Goal: Task Accomplishment & Management: Manage account settings

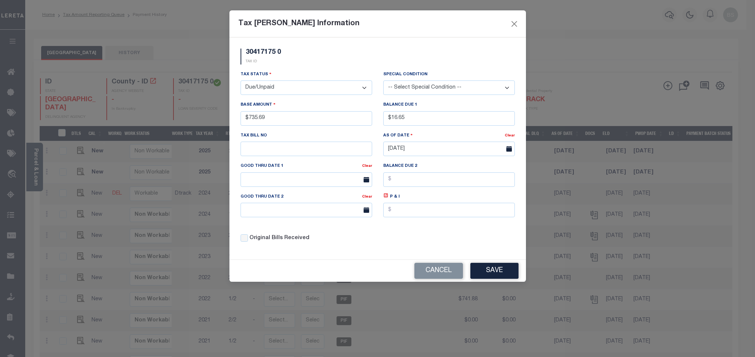
select select "DUE"
click at [394, 217] on input "text" at bounding box center [449, 210] width 132 height 14
type input "$1.45"
click at [268, 185] on body "Home Tax Amount Reporting Queue Payment History" at bounding box center [377, 251] width 755 height 503
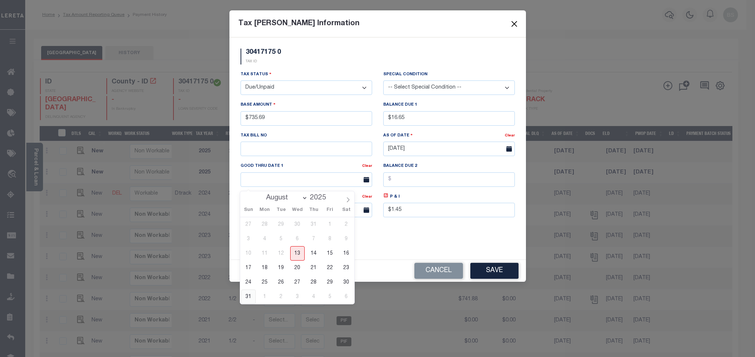
click at [247, 298] on span "31" at bounding box center [248, 296] width 14 height 14
type input "[DATE]"
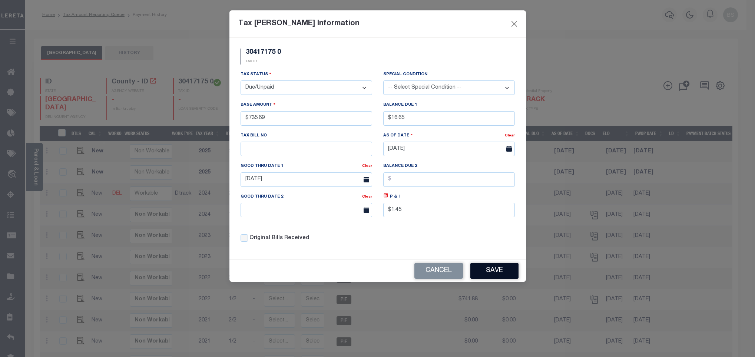
click at [510, 276] on button "Save" at bounding box center [494, 271] width 48 height 16
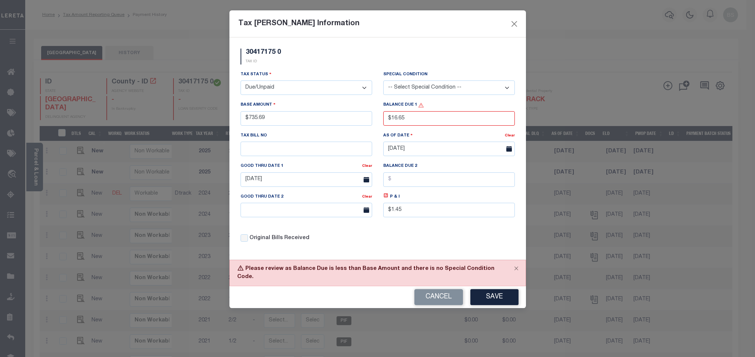
click at [422, 95] on select "-- Select Special Condition -- 3RD PARTY TAX LIEN AGENCY TAX LIEN (A.K.A Inside…" at bounding box center [449, 87] width 132 height 14
select select "15"
click at [392, 67] on div "30417175 0 TAX ID" at bounding box center [377, 60] width 285 height 22
click at [490, 297] on button "Save" at bounding box center [494, 297] width 48 height 16
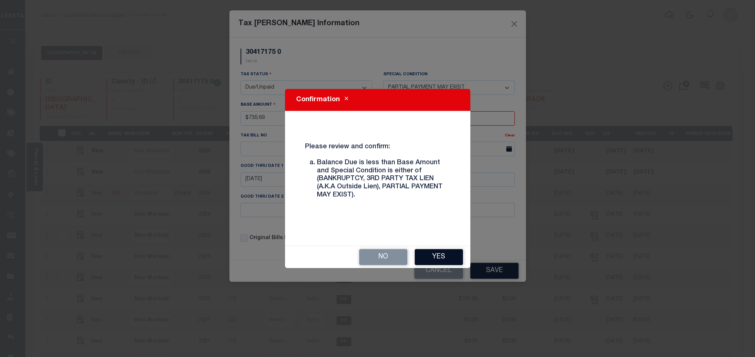
click at [433, 252] on button "Yes" at bounding box center [439, 257] width 48 height 16
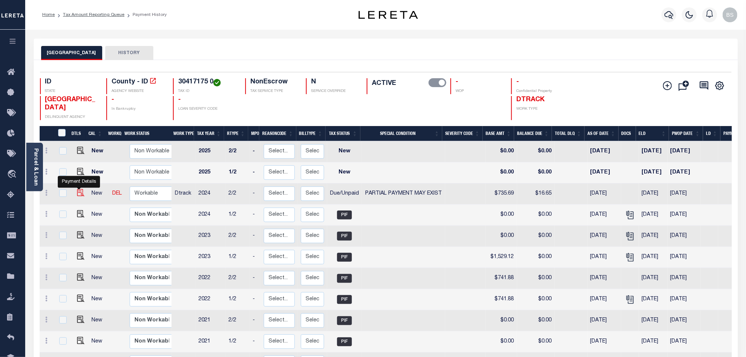
click at [78, 195] on img at bounding box center [80, 192] width 7 height 7
checkbox input "true"
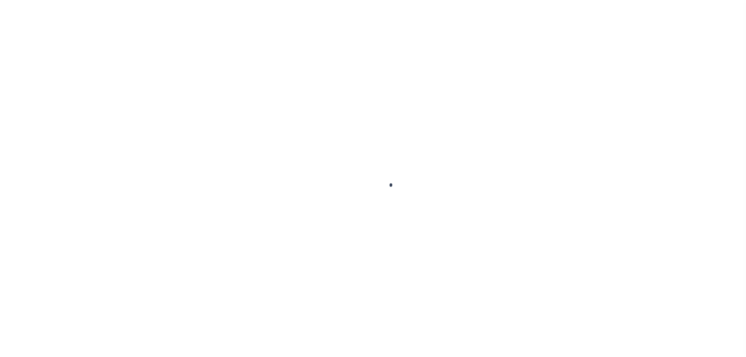
select select "DUE"
select select "15"
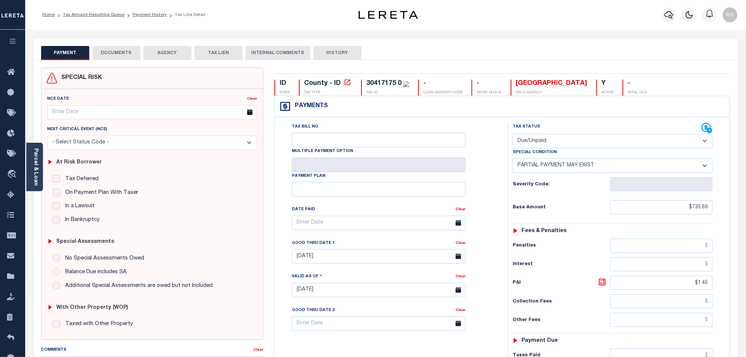
click at [113, 54] on button "DOCUMENTS" at bounding box center [116, 53] width 48 height 14
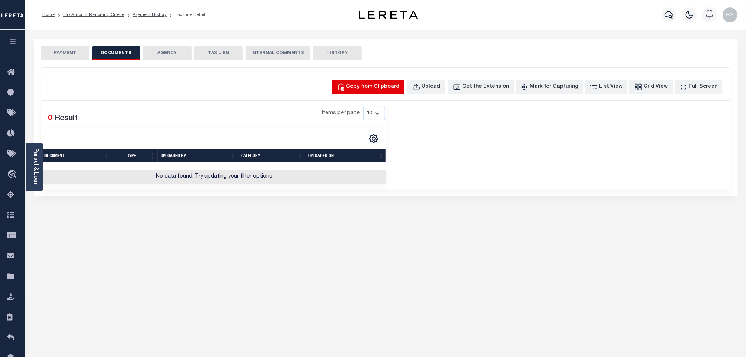
click at [377, 88] on div "Copy from Clipboard" at bounding box center [373, 87] width 53 height 8
select select "POP"
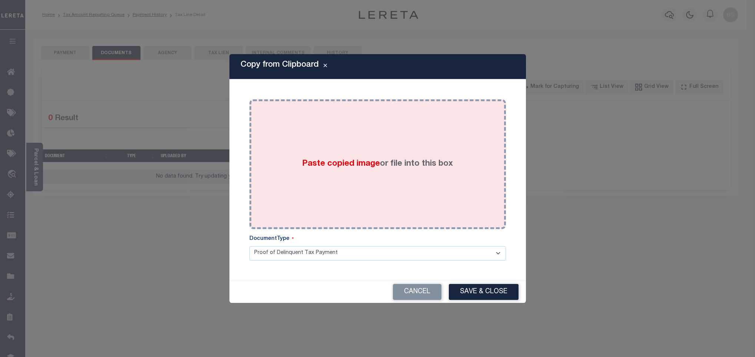
click at [378, 135] on div "Paste copied image or file into this box" at bounding box center [377, 164] width 245 height 119
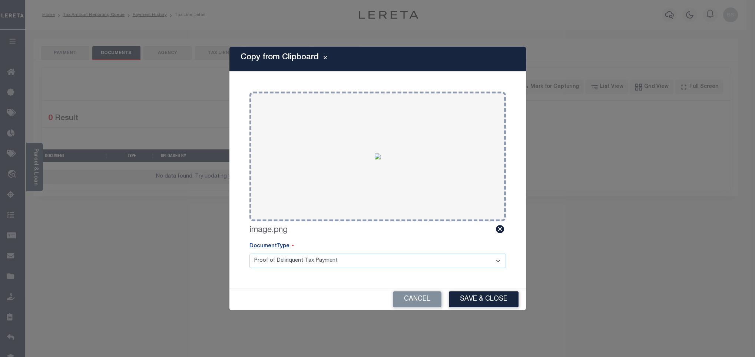
click at [485, 299] on button "Save & Close" at bounding box center [484, 299] width 70 height 16
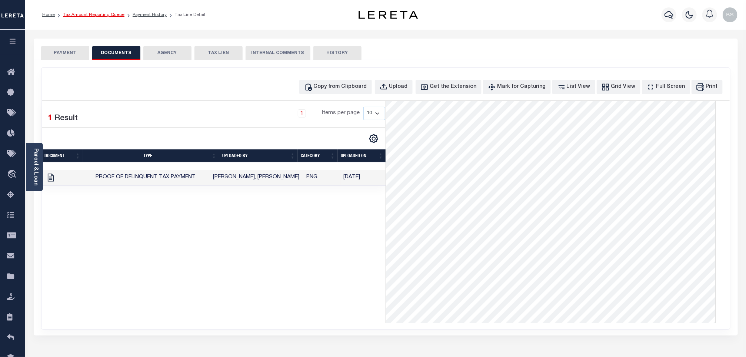
click at [105, 17] on link "Tax Amount Reporting Queue" at bounding box center [94, 15] width 62 height 4
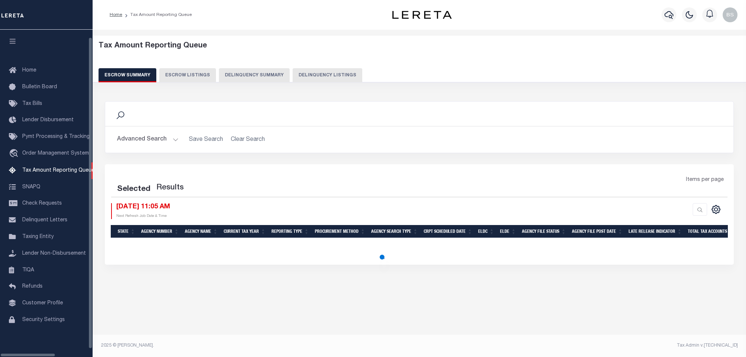
select select "100"
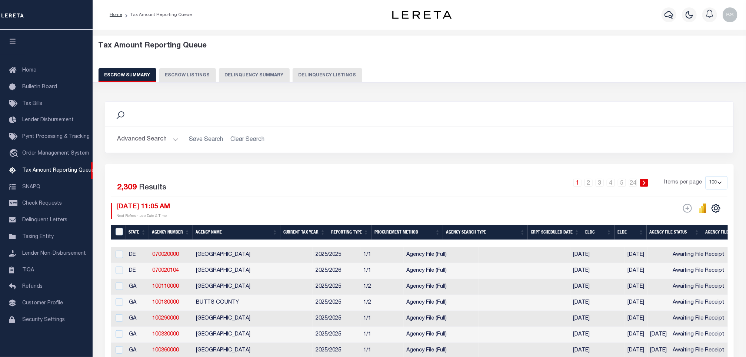
click at [307, 71] on button "Delinquency Listings" at bounding box center [328, 75] width 70 height 14
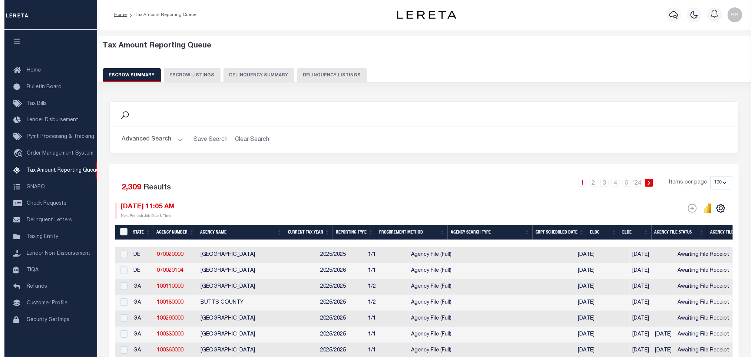
select select "100"
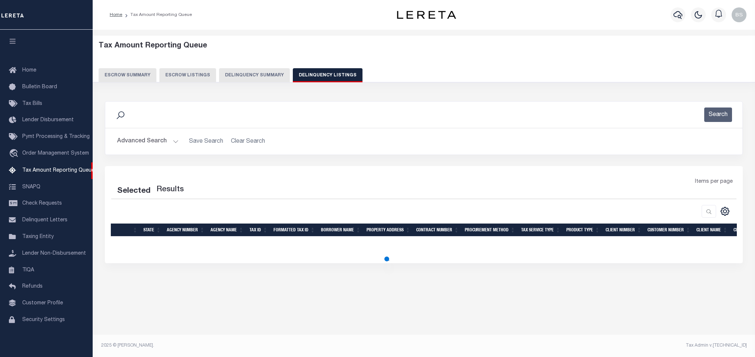
select select "100"
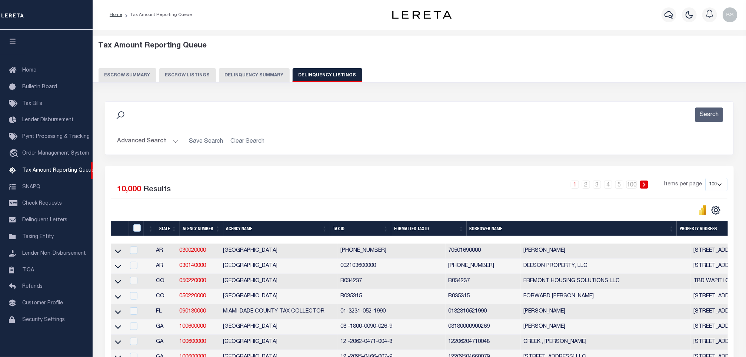
click at [144, 141] on button "Advanced Search" at bounding box center [148, 141] width 62 height 14
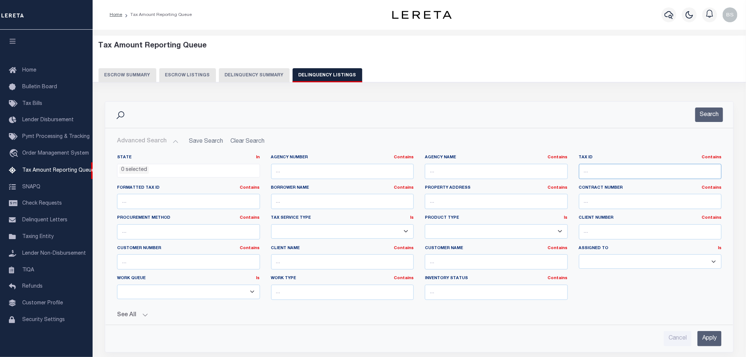
click at [597, 178] on input "text" at bounding box center [650, 171] width 143 height 15
paste input "Retrieving data. Wait a few seconds and try to cut or copy again."
type input "Retrieving data. Wait a few seconds and try to cut or copy again."
paste input "30417175 0"
type input "30417175 0"
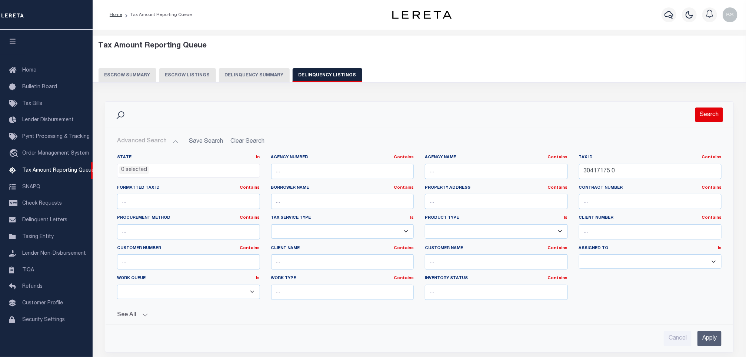
click at [704, 118] on button "Search" at bounding box center [710, 114] width 28 height 14
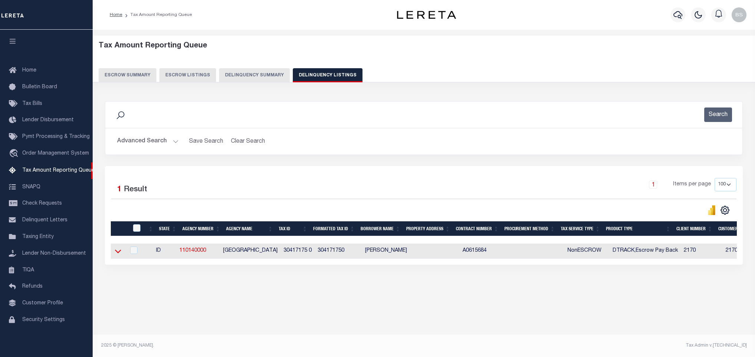
click at [118, 254] on icon at bounding box center [118, 251] width 6 height 8
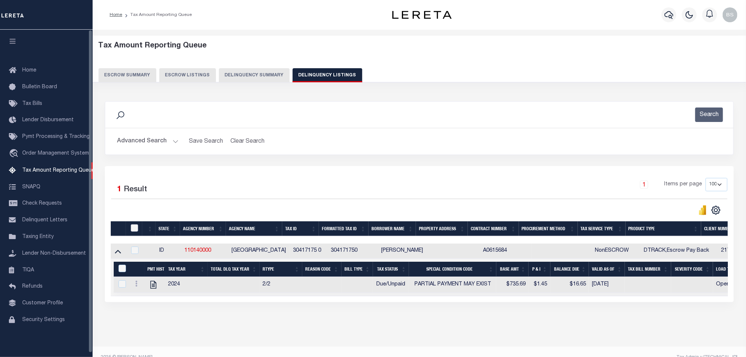
click at [135, 231] on input "checkbox" at bounding box center [134, 227] width 7 height 7
checkbox input "true"
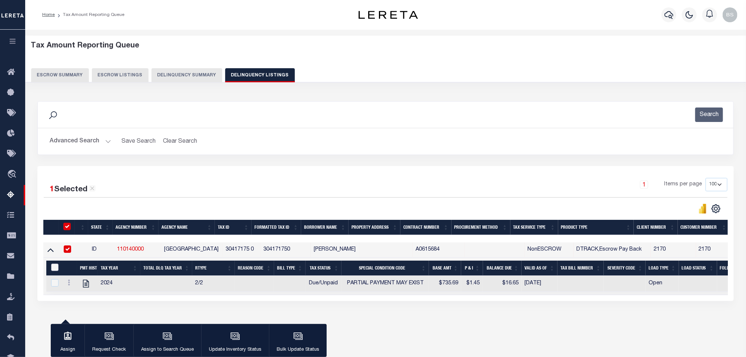
click at [53, 267] on input "&nbsp;" at bounding box center [54, 266] width 7 height 7
checkbox input "true"
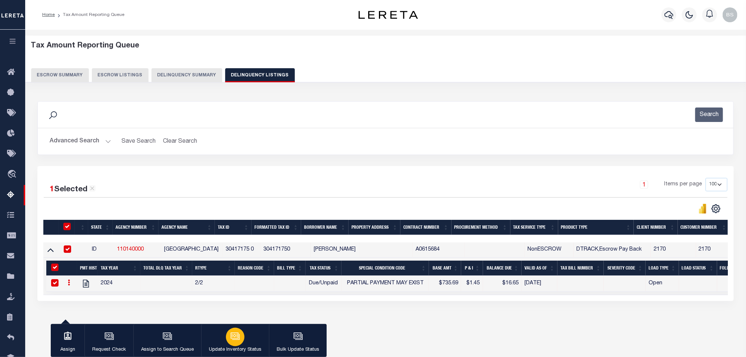
click at [234, 339] on icon "button" at bounding box center [235, 337] width 7 height 6
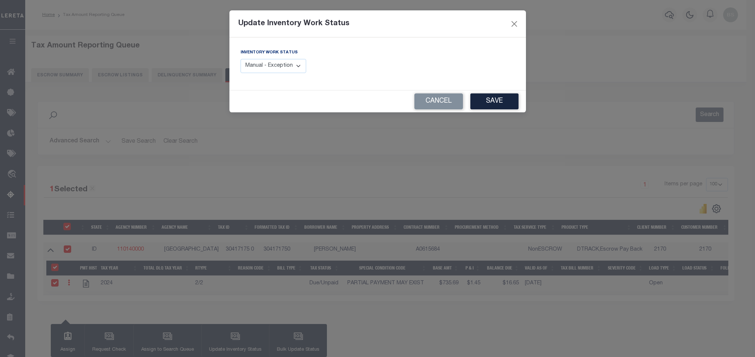
click at [290, 70] on select "Manual - Exception Pended - Awaiting Search Late Add Exception Completed" at bounding box center [274, 66] width 66 height 14
select select "4"
click at [241, 59] on select "Manual - Exception Pended - Awaiting Search Late Add Exception Completed" at bounding box center [274, 66] width 66 height 14
click at [495, 107] on button "Save" at bounding box center [494, 101] width 48 height 16
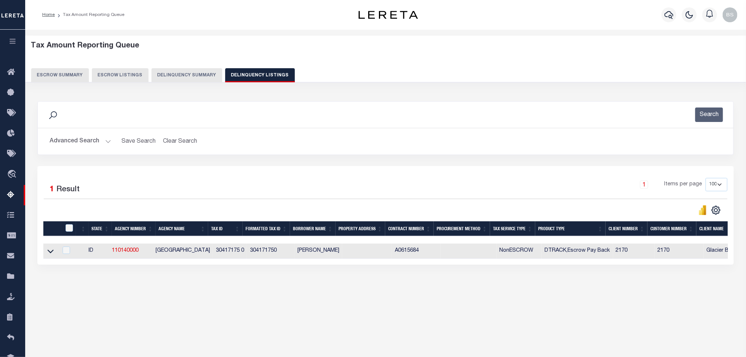
click at [92, 142] on button "Advanced Search" at bounding box center [81, 141] width 62 height 14
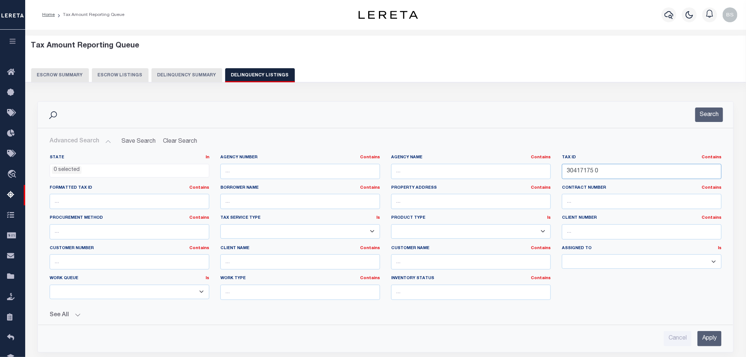
drag, startPoint x: 613, startPoint y: 171, endPoint x: 543, endPoint y: 166, distance: 70.3
click at [537, 167] on div "State In In AK AL AR AZ CA CO CT DC DE FL GA GU HI IA ID IL IN KS KY LA MA MD M…" at bounding box center [385, 230] width 683 height 151
paste input "6"
type input "30417176 0"
click at [706, 122] on button "Search" at bounding box center [710, 114] width 28 height 14
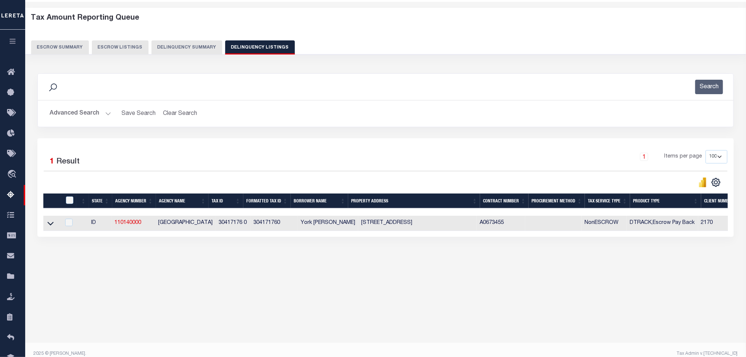
scroll to position [36, 0]
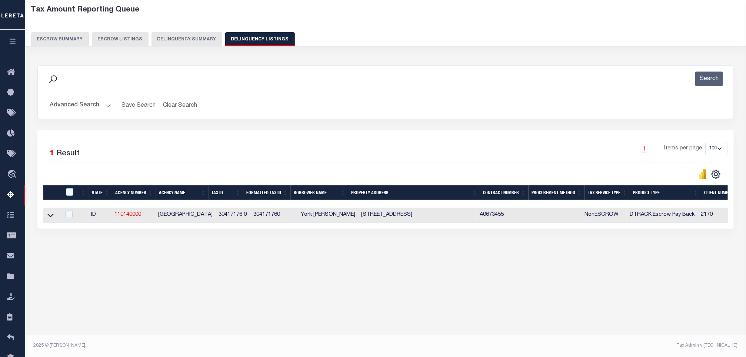
click at [50, 223] on td at bounding box center [51, 215] width 17 height 15
checkbox input "true"
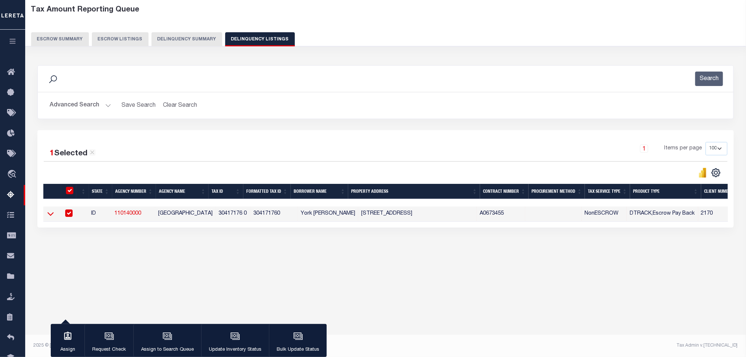
click at [49, 217] on icon at bounding box center [50, 214] width 6 height 8
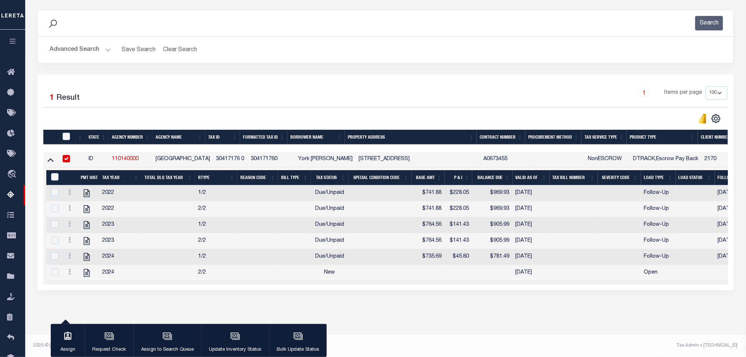
scroll to position [101, 0]
click at [87, 189] on icon at bounding box center [87, 193] width 6 height 8
checkbox input "false"
checkbox input "true"
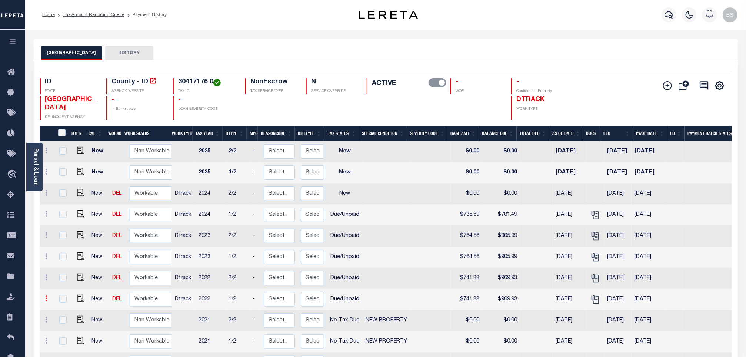
click at [48, 300] on link at bounding box center [47, 299] width 8 height 6
click at [65, 325] on img at bounding box center [64, 324] width 7 height 8
select select "DUE"
type input "$741.88"
type input "$969.93"
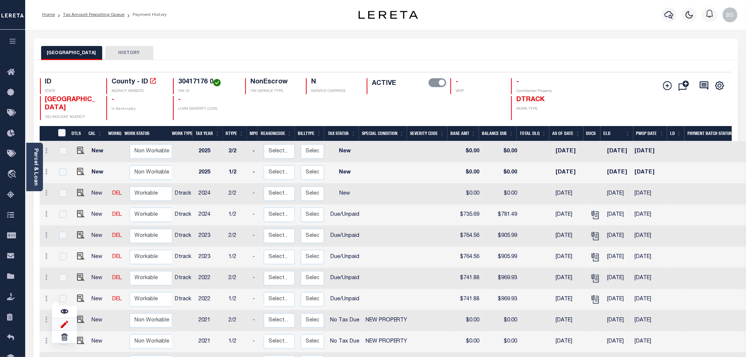
type input "[DATE]"
type input "05/06/2025"
type input "$228.05"
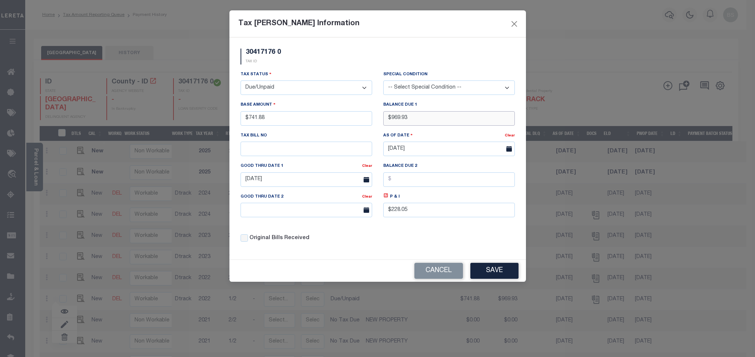
drag, startPoint x: 410, startPoint y: 117, endPoint x: 405, endPoint y: 116, distance: 4.9
click at [388, 115] on input "$969.93" at bounding box center [449, 118] width 132 height 14
click at [445, 125] on input "$969.93" at bounding box center [449, 118] width 132 height 14
type input "$994.56"
click at [390, 198] on label "P & I" at bounding box center [395, 197] width 10 height 6
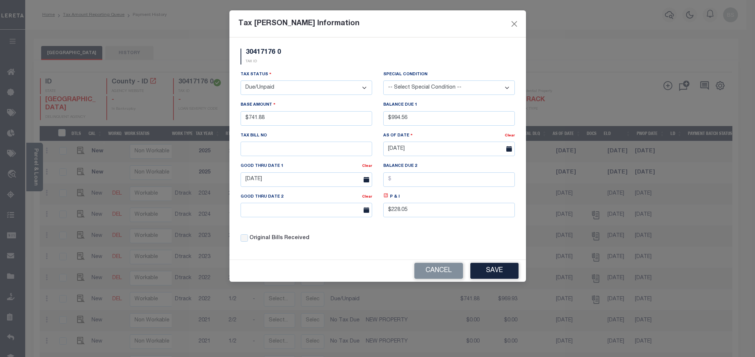
click at [387, 198] on icon at bounding box center [386, 195] width 4 height 4
type input "$252.68"
click at [302, 178] on input "05/06/2025" at bounding box center [307, 179] width 132 height 14
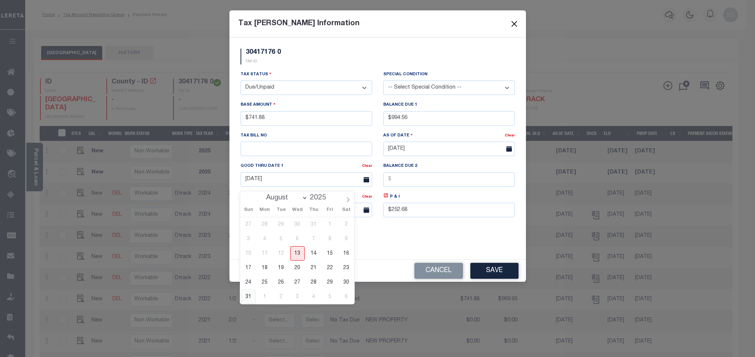
click at [248, 299] on span "31" at bounding box center [248, 296] width 14 height 14
type input "[DATE]"
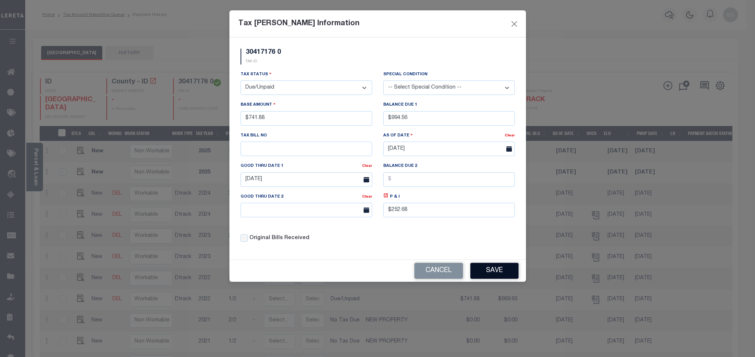
click at [505, 275] on button "Save" at bounding box center [494, 271] width 48 height 16
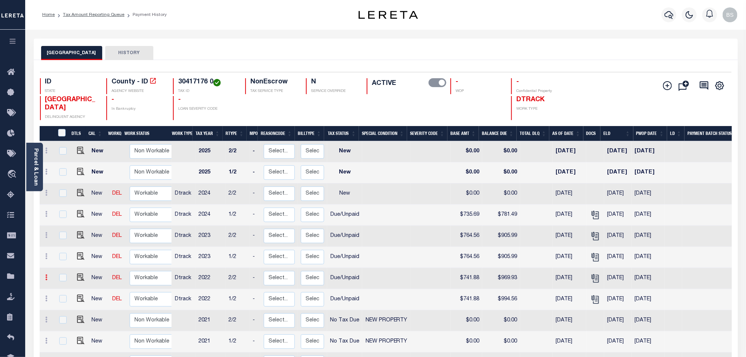
click at [48, 279] on link at bounding box center [47, 278] width 8 height 6
click at [66, 307] on img at bounding box center [64, 303] width 7 height 8
type input "$741.88"
type input "$969.93"
type input "05/06/2025"
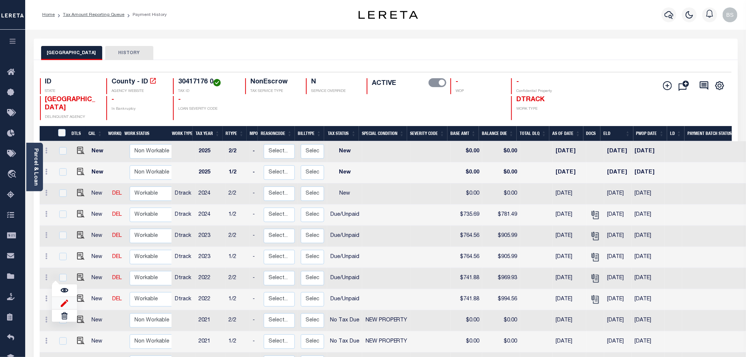
type input "$228.05"
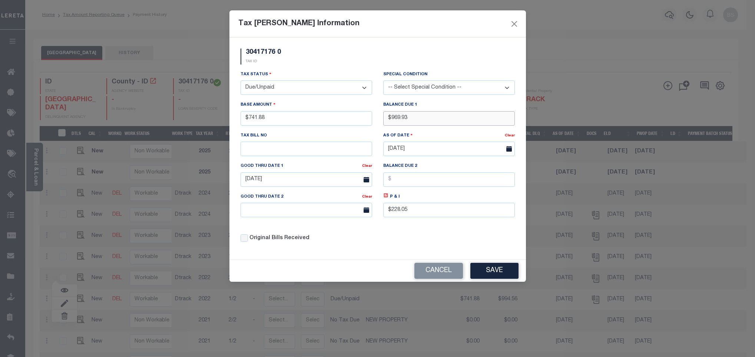
drag, startPoint x: 423, startPoint y: 119, endPoint x: 390, endPoint y: 116, distance: 32.8
click at [390, 116] on input "$969.93" at bounding box center [449, 118] width 132 height 14
click at [421, 119] on input "$969.93" at bounding box center [449, 118] width 132 height 14
drag, startPoint x: 416, startPoint y: 119, endPoint x: 389, endPoint y: 120, distance: 26.3
click at [389, 120] on input "$969.93" at bounding box center [449, 118] width 132 height 14
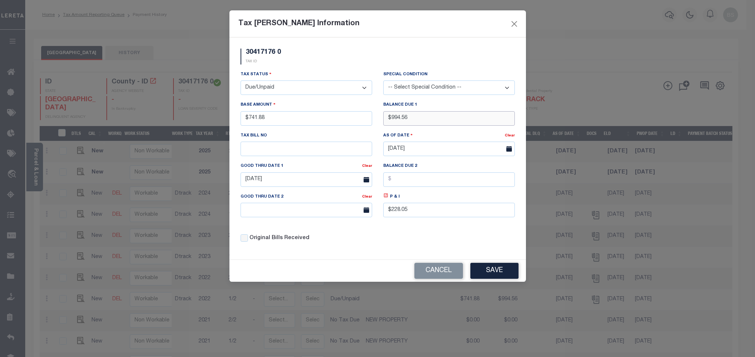
type input "$994.56"
click at [388, 198] on icon at bounding box center [386, 196] width 6 height 6
type input "$252.68"
click at [279, 184] on body "Home Tax Amount Reporting Queue Payment History" at bounding box center [377, 262] width 755 height 524
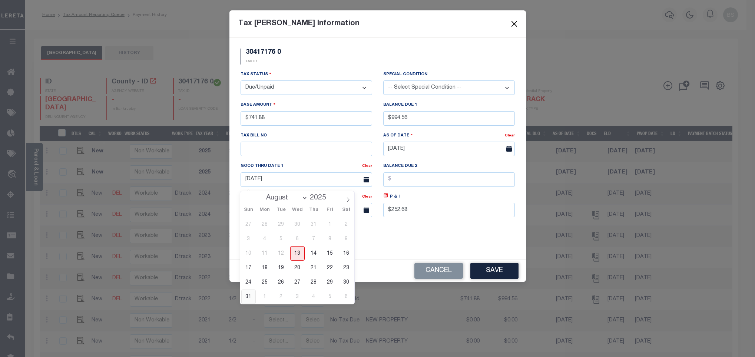
click at [248, 299] on span "31" at bounding box center [248, 296] width 14 height 14
type input "08/31/2025"
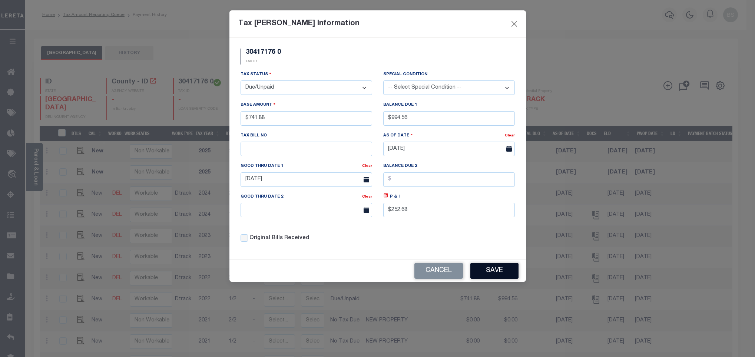
click at [501, 274] on button "Save" at bounding box center [494, 271] width 48 height 16
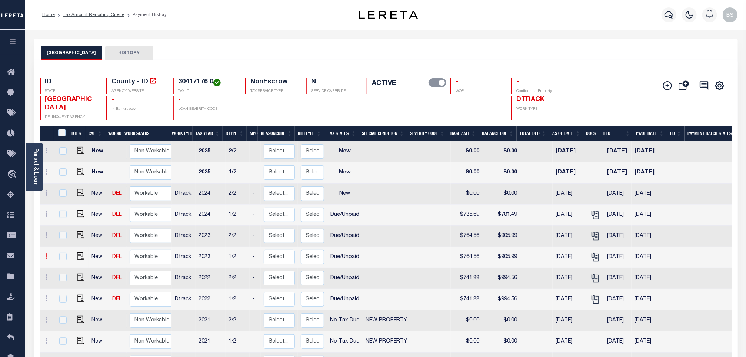
click at [48, 258] on link at bounding box center [47, 257] width 8 height 6
click at [62, 286] on img at bounding box center [64, 282] width 7 height 8
type input "$764.56"
type input "$905.99"
type input "05/06/2025"
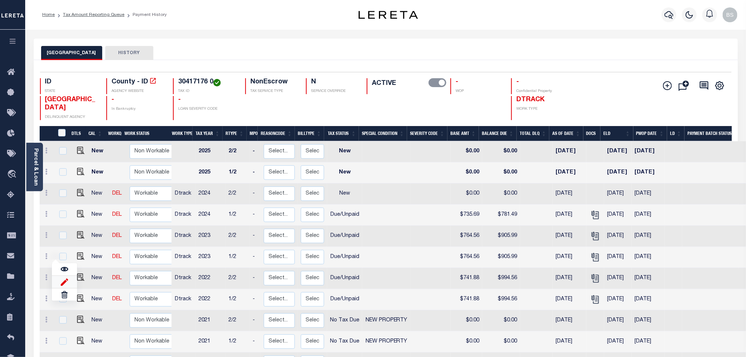
type input "$141.43"
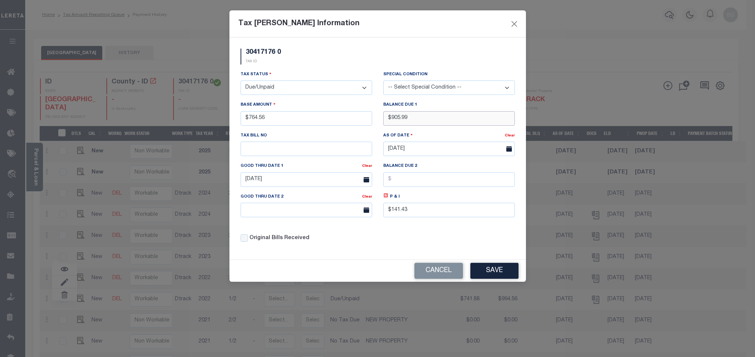
drag, startPoint x: 411, startPoint y: 119, endPoint x: 394, endPoint y: 117, distance: 16.8
click at [394, 117] on input "$905.99" at bounding box center [449, 118] width 132 height 14
click at [432, 125] on input "$905.99" at bounding box center [449, 118] width 132 height 14
drag, startPoint x: 415, startPoint y: 118, endPoint x: 375, endPoint y: 118, distance: 40.0
click at [375, 118] on div "Tax Status - Select Status - Open Due/Unpaid Paid Incomplete No Tax Due Interna…" at bounding box center [377, 159] width 285 height 178
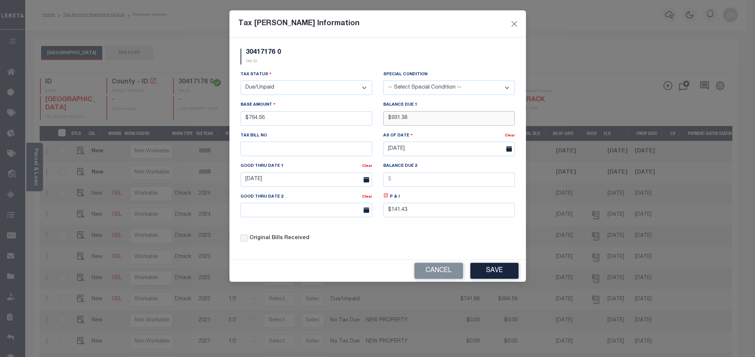
type input "$931.38"
click at [386, 198] on icon at bounding box center [386, 196] width 6 height 6
type input "$166.82"
click at [284, 188] on body "Home Tax Amount Reporting Queue Payment History" at bounding box center [377, 262] width 755 height 524
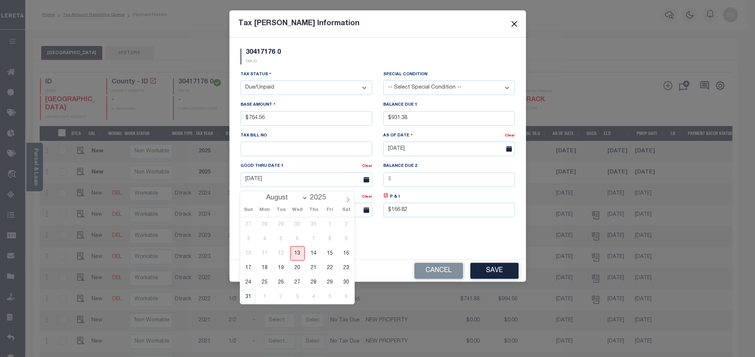
click at [249, 296] on span "31" at bounding box center [248, 296] width 14 height 14
type input "[DATE]"
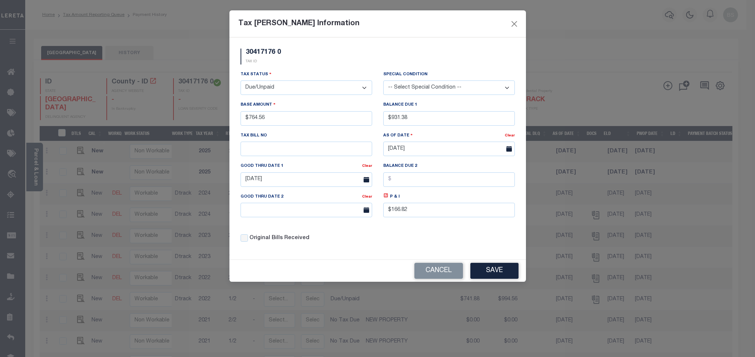
click at [501, 267] on div "Cancel Save" at bounding box center [377, 271] width 296 height 22
click at [294, 83] on select "- Select Status - Open Due/Unpaid Paid Incomplete No Tax Due Internal Refund Pr…" at bounding box center [307, 87] width 132 height 14
click at [492, 273] on button "Save" at bounding box center [494, 271] width 48 height 16
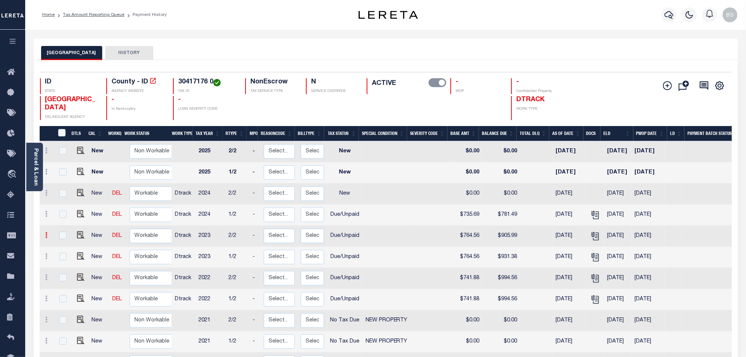
click at [47, 238] on icon at bounding box center [47, 235] width 2 height 6
click at [64, 265] on img at bounding box center [64, 261] width 7 height 8
type input "$764.56"
type input "$905.99"
type input "05/06/2025"
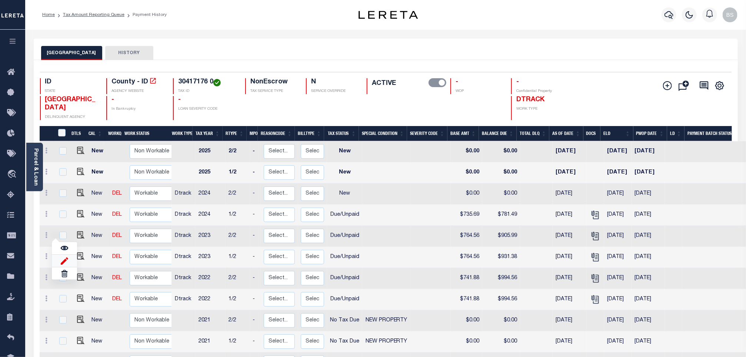
type input "$141.43"
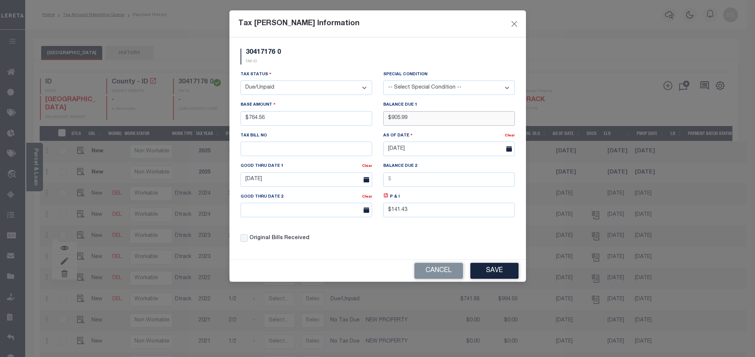
drag, startPoint x: 424, startPoint y: 121, endPoint x: 392, endPoint y: 117, distance: 32.5
click at [392, 117] on input "$905.99" at bounding box center [449, 118] width 132 height 14
type input "$931.38"
click at [387, 198] on icon at bounding box center [386, 196] width 6 height 6
type input "$166.82"
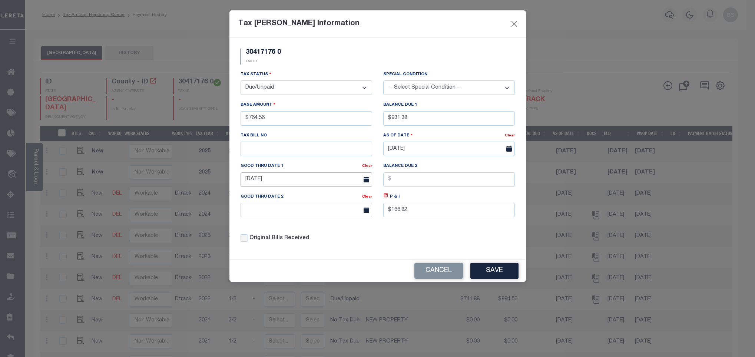
click at [288, 184] on body "Home Tax Amount Reporting Queue Payment History" at bounding box center [377, 262] width 755 height 524
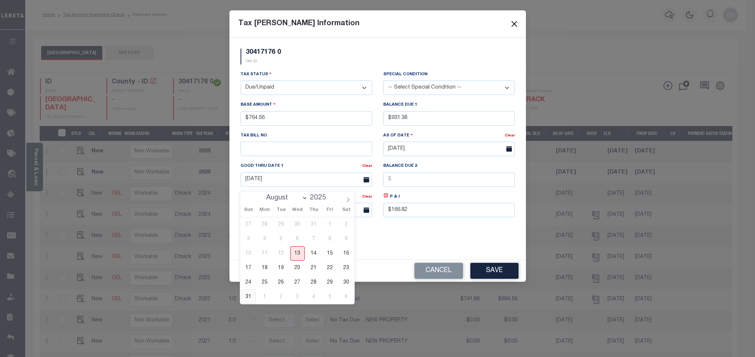
click at [252, 297] on span "31" at bounding box center [248, 296] width 14 height 14
type input "[DATE]"
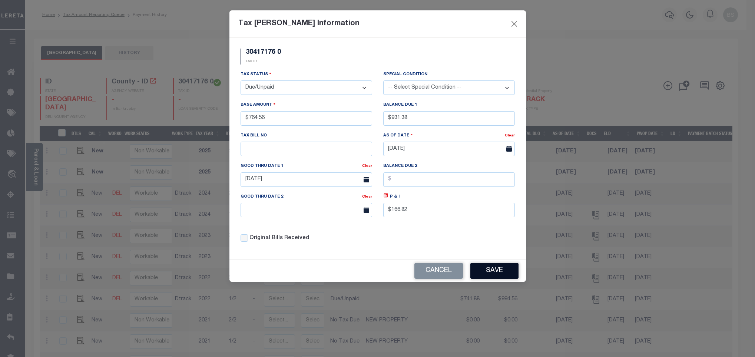
click at [488, 271] on button "Save" at bounding box center [494, 271] width 48 height 16
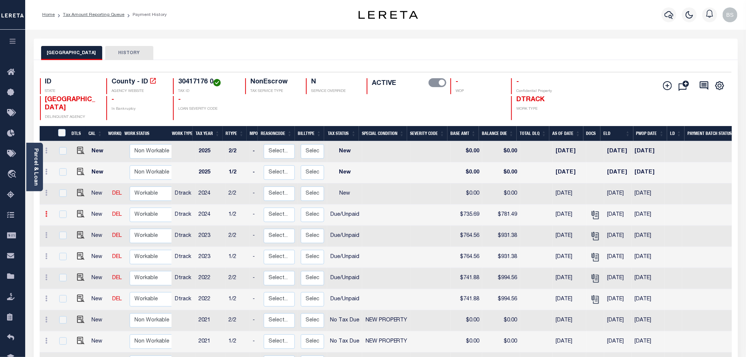
click at [48, 217] on link at bounding box center [47, 215] width 8 height 6
click at [59, 241] on link at bounding box center [64, 239] width 25 height 12
type input "$735.69"
type input "$781.49"
type input "05/06/2025"
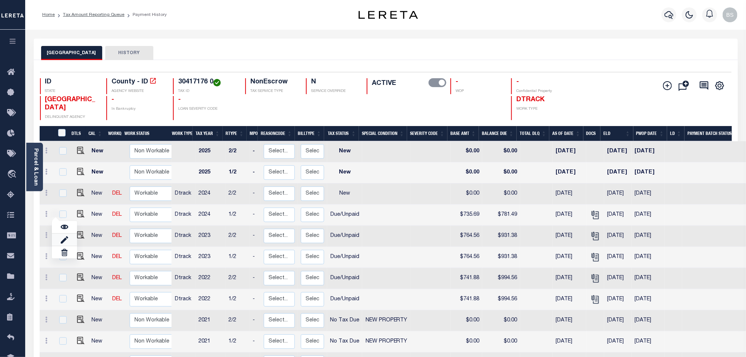
type input "$45.80"
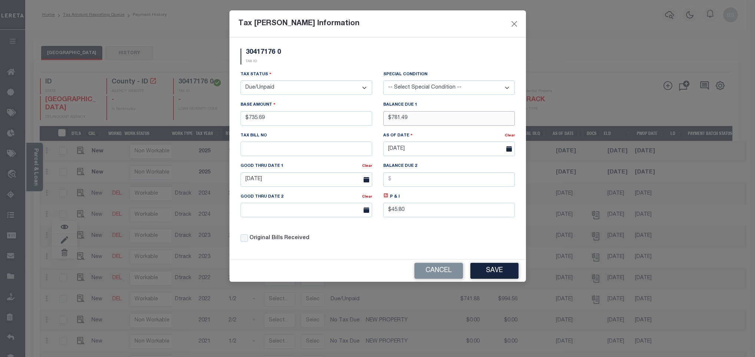
drag, startPoint x: 424, startPoint y: 120, endPoint x: 390, endPoint y: 123, distance: 33.5
click at [390, 123] on input "$781.49" at bounding box center [449, 118] width 132 height 14
type input "$805.91"
click at [387, 198] on icon at bounding box center [386, 196] width 6 height 6
type input "$70.22"
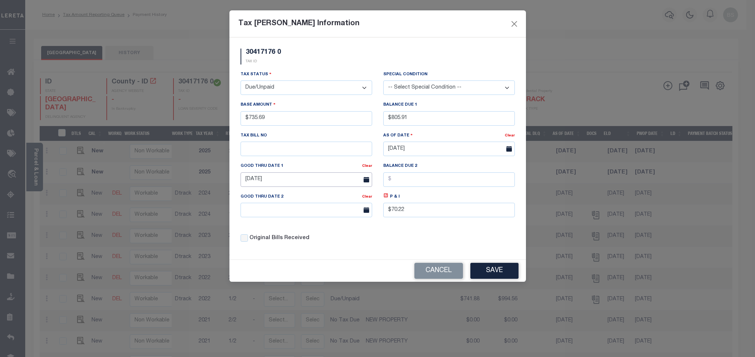
click at [311, 178] on input "05/06/2025" at bounding box center [307, 179] width 132 height 14
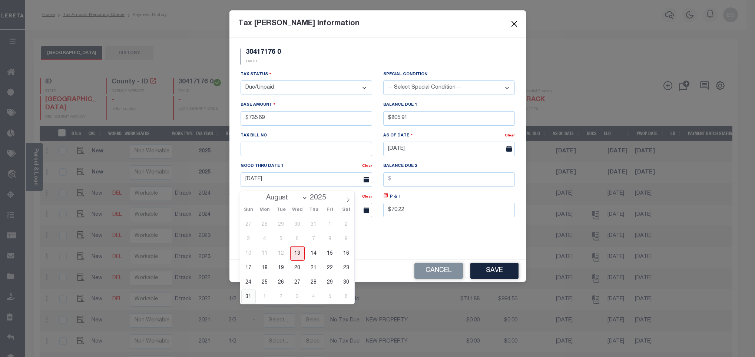
click at [249, 298] on span "31" at bounding box center [248, 296] width 14 height 14
type input "[DATE]"
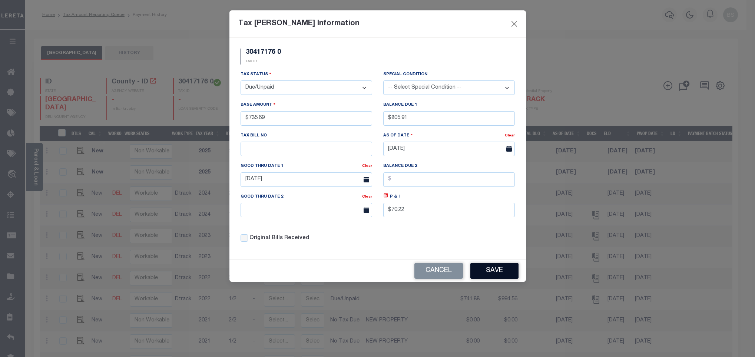
click at [485, 277] on button "Save" at bounding box center [494, 271] width 48 height 16
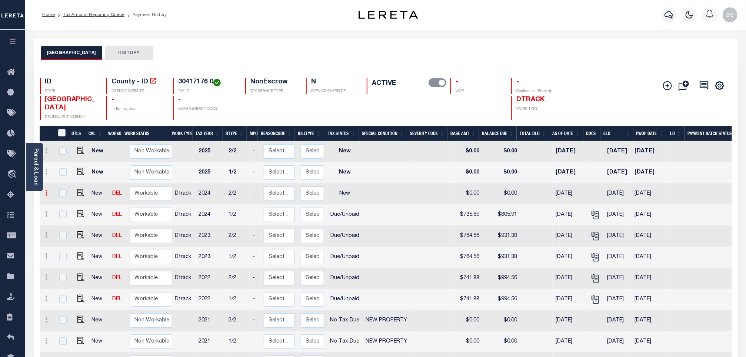
click at [48, 193] on link at bounding box center [47, 194] width 8 height 6
click at [64, 219] on img at bounding box center [64, 219] width 7 height 8
select select "NW2"
type input "$0.00"
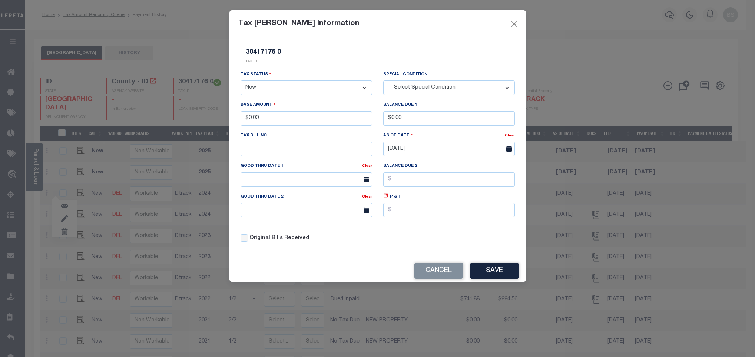
click at [276, 90] on select "- Select Status - Open Due/Unpaid Paid Incomplete No Tax Due Internal Refund Pr…" at bounding box center [307, 87] width 132 height 14
click at [241, 81] on select "- Select Status - Open Due/Unpaid Paid Incomplete No Tax Due Internal Refund Pr…" at bounding box center [307, 87] width 132 height 14
click at [266, 90] on select "- Select Status - Open Due/Unpaid Paid Incomplete No Tax Due Internal Refund Pr…" at bounding box center [307, 87] width 132 height 14
select select "DUE"
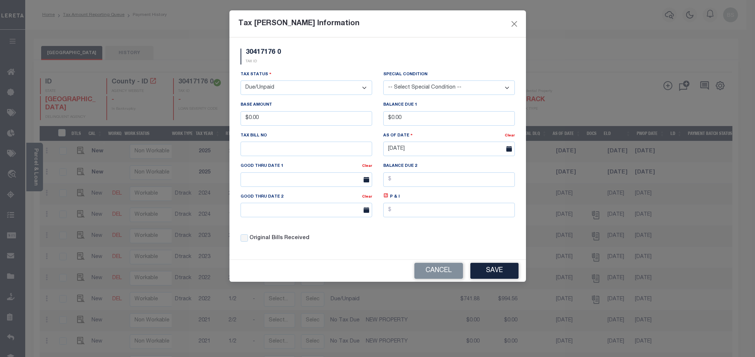
click at [241, 81] on select "- Select Status - Open Due/Unpaid Paid Incomplete No Tax Due Internal Refund Pr…" at bounding box center [307, 87] width 132 height 14
drag, startPoint x: 284, startPoint y: 122, endPoint x: 240, endPoint y: 118, distance: 43.9
click at [241, 118] on input "$0.00" at bounding box center [307, 118] width 132 height 14
type input "$735.69"
drag, startPoint x: 406, startPoint y: 116, endPoint x: 389, endPoint y: 118, distance: 16.4
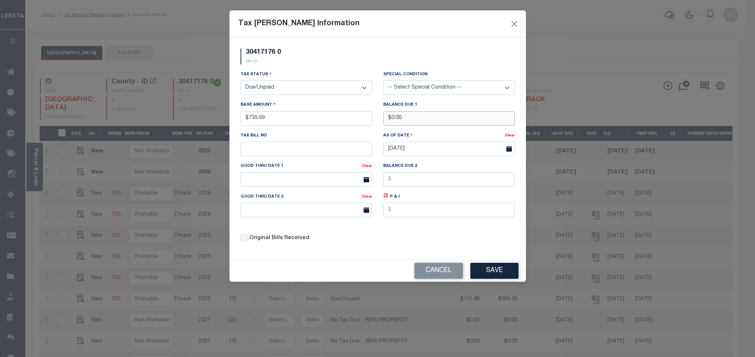
click at [389, 118] on input "$0.00" at bounding box center [449, 118] width 132 height 14
type input "$805.91"
click at [386, 198] on icon at bounding box center [386, 196] width 6 height 6
type input "$70.22"
click at [286, 177] on input "text" at bounding box center [307, 179] width 132 height 14
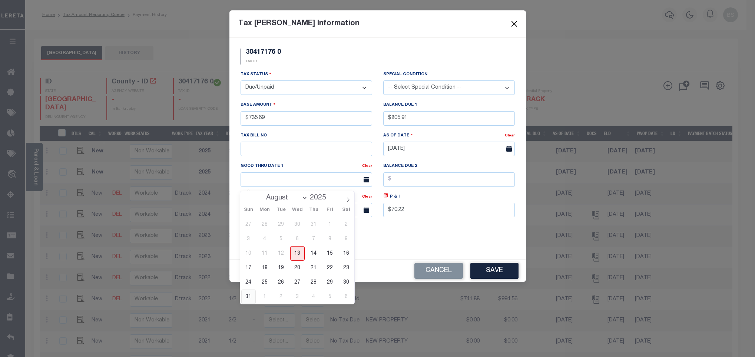
click at [247, 294] on span "31" at bounding box center [248, 296] width 14 height 14
type input "[DATE]"
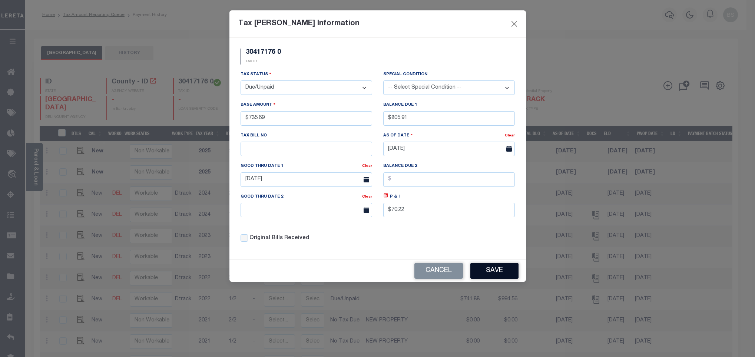
click at [513, 275] on button "Save" at bounding box center [494, 271] width 48 height 16
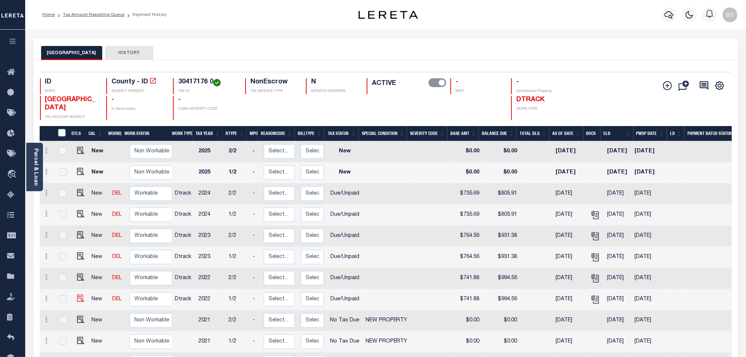
click at [78, 302] on img at bounding box center [80, 298] width 7 height 7
checkbox input "true"
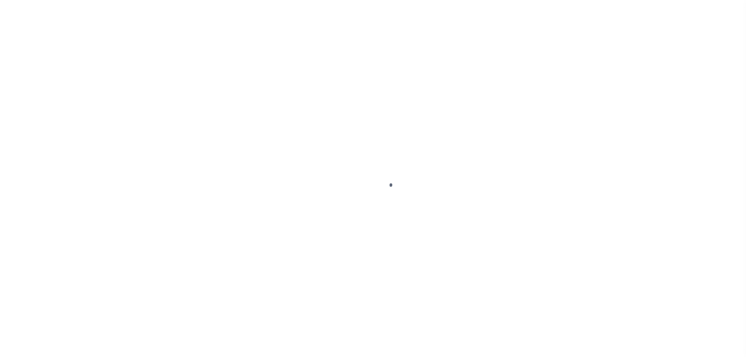
select select "DUE"
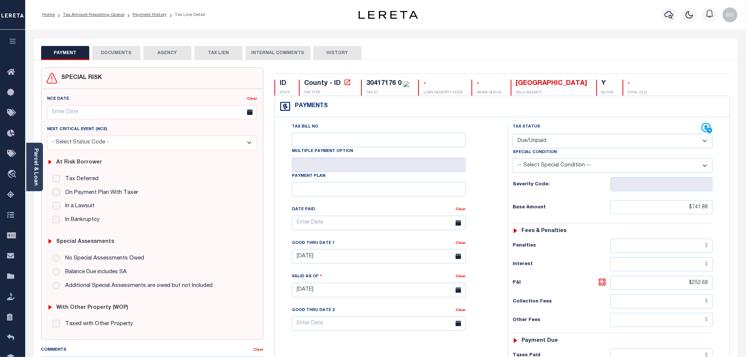
click at [110, 54] on button "DOCUMENTS" at bounding box center [116, 53] width 48 height 14
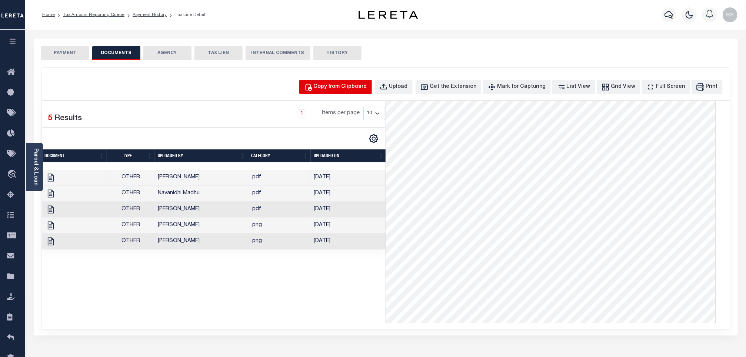
click at [340, 84] on div "Copy from Clipboard" at bounding box center [340, 87] width 53 height 8
select select "POP"
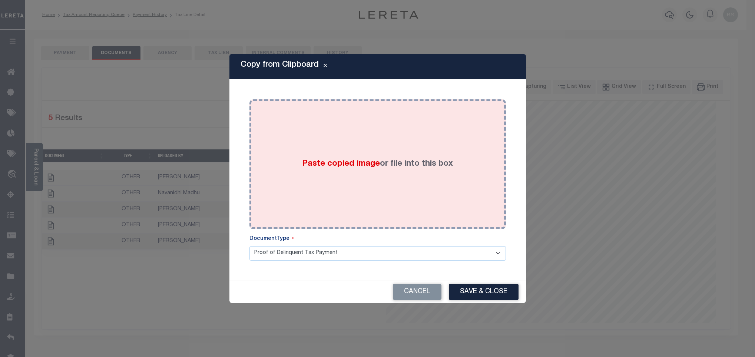
click at [401, 150] on div "Paste copied image or file into this box" at bounding box center [377, 164] width 245 height 119
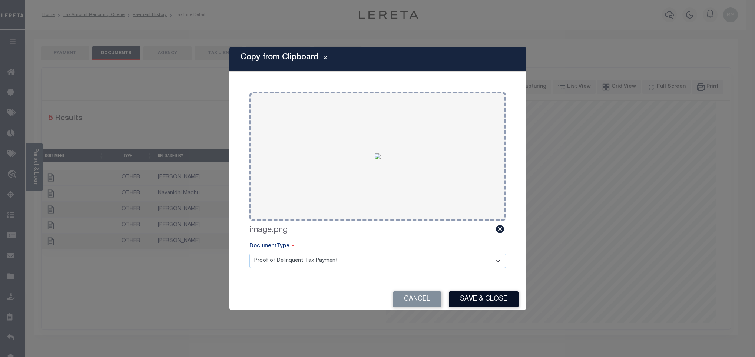
click at [475, 296] on button "Save & Close" at bounding box center [484, 299] width 70 height 16
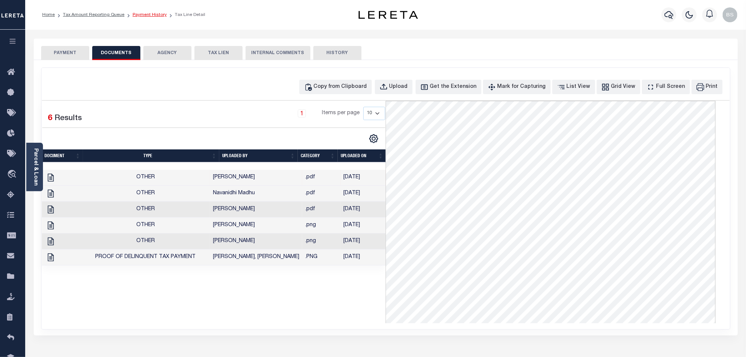
click at [145, 16] on link "Payment History" at bounding box center [150, 15] width 34 height 4
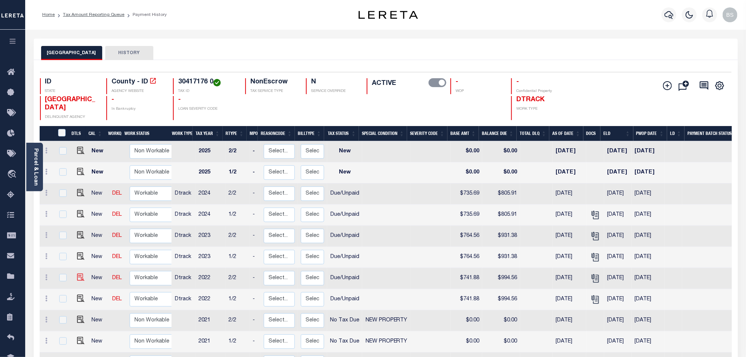
click at [77, 277] on img at bounding box center [80, 276] width 7 height 7
checkbox input "true"
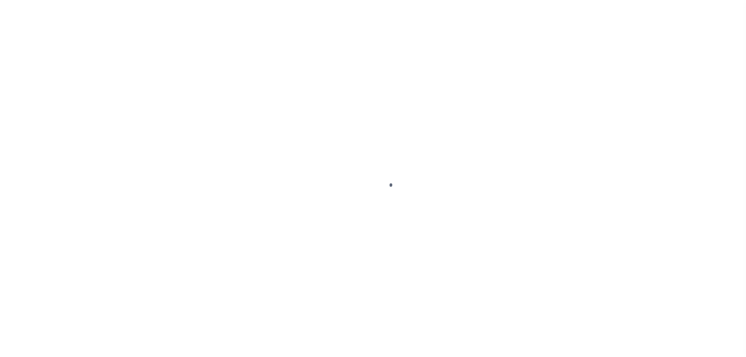
select select "DUE"
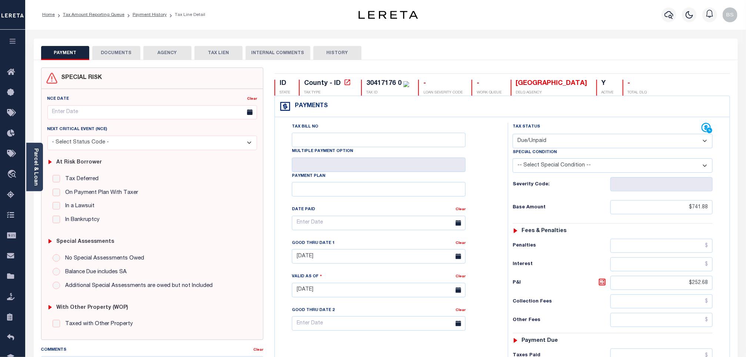
click at [119, 56] on button "DOCUMENTS" at bounding box center [116, 53] width 48 height 14
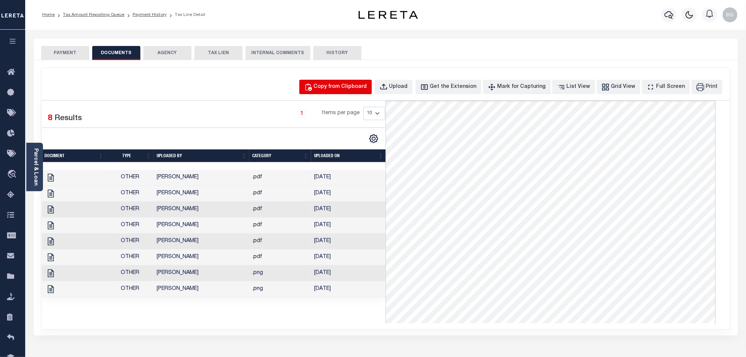
click at [351, 88] on div "Copy from Clipboard" at bounding box center [340, 87] width 53 height 8
select select "POP"
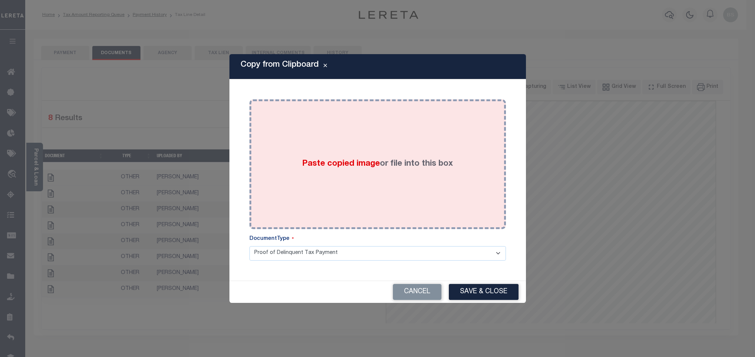
click at [388, 143] on div "Paste copied image or file into this box" at bounding box center [377, 164] width 245 height 119
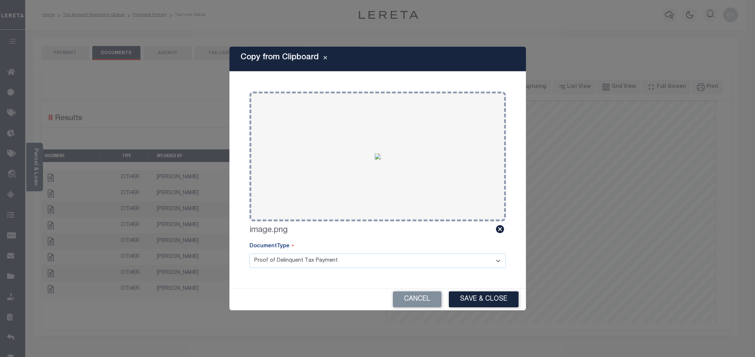
click at [481, 298] on button "Save & Close" at bounding box center [484, 299] width 70 height 16
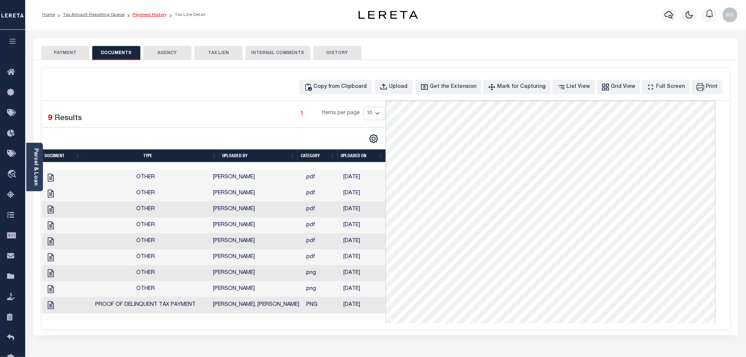
click at [138, 13] on link "Payment History" at bounding box center [150, 15] width 34 height 4
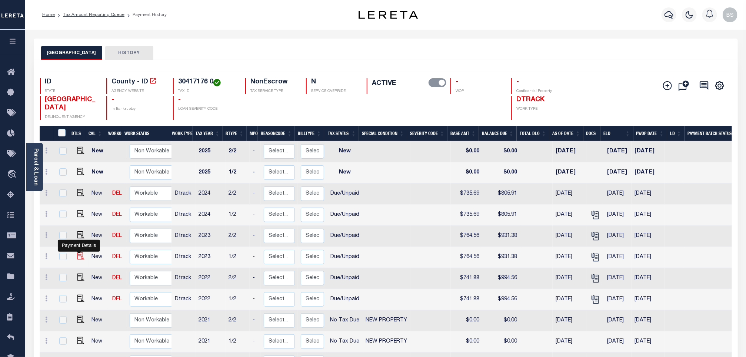
click at [78, 257] on img "" at bounding box center [80, 255] width 7 height 7
checkbox input "true"
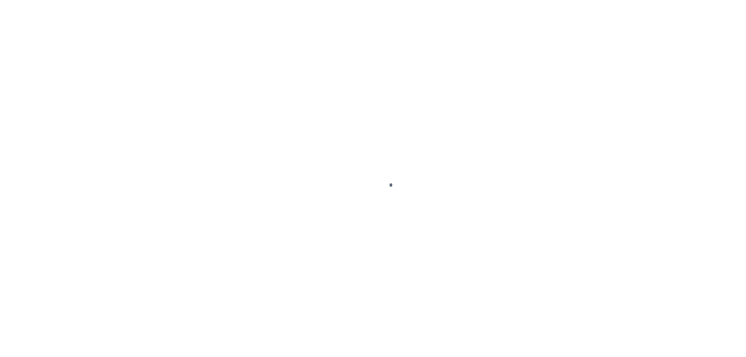
select select "DUE"
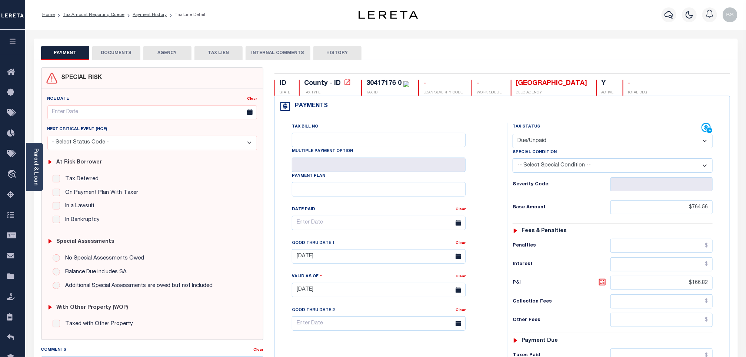
click at [118, 56] on button "DOCUMENTS" at bounding box center [116, 53] width 48 height 14
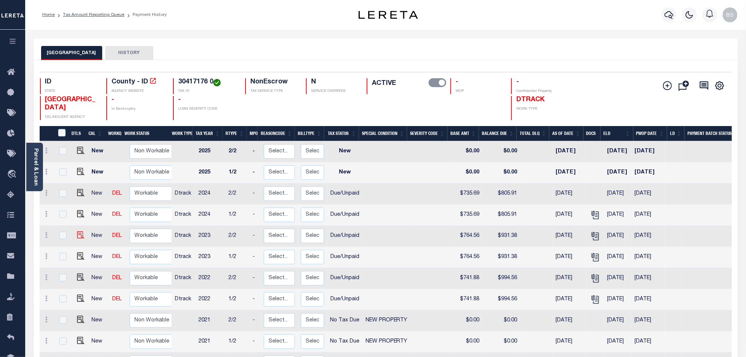
click at [78, 237] on img at bounding box center [80, 234] width 7 height 7
checkbox input "true"
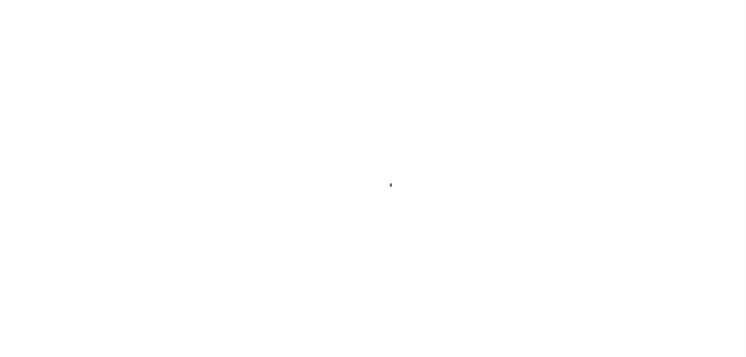
select select "DUE"
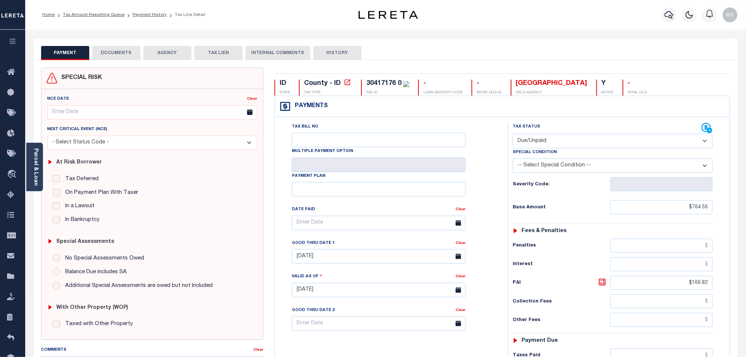
click at [117, 59] on button "DOCUMENTS" at bounding box center [116, 53] width 48 height 14
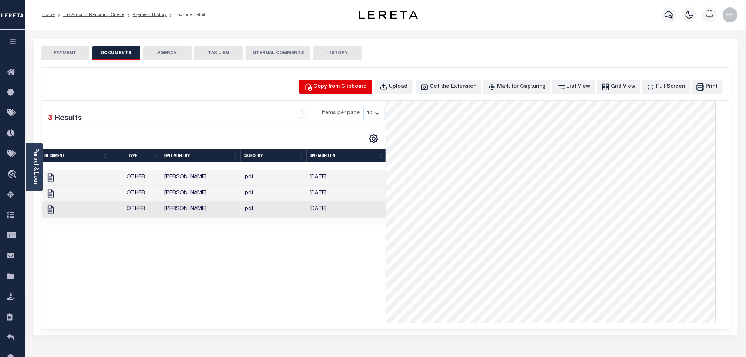
click at [358, 91] on div "Copy from Clipboard" at bounding box center [340, 87] width 53 height 8
select select "POP"
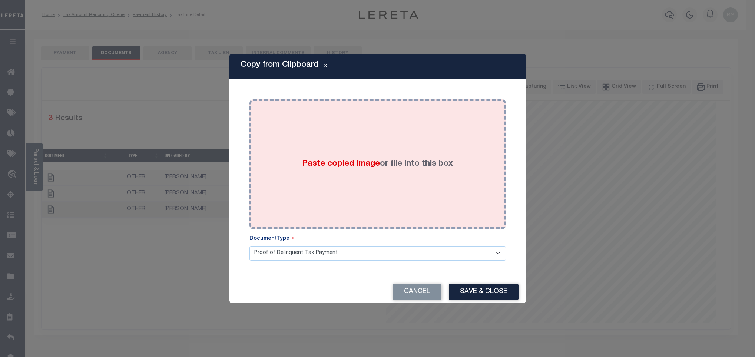
click at [354, 129] on div "Paste copied image or file into this box" at bounding box center [377, 164] width 245 height 119
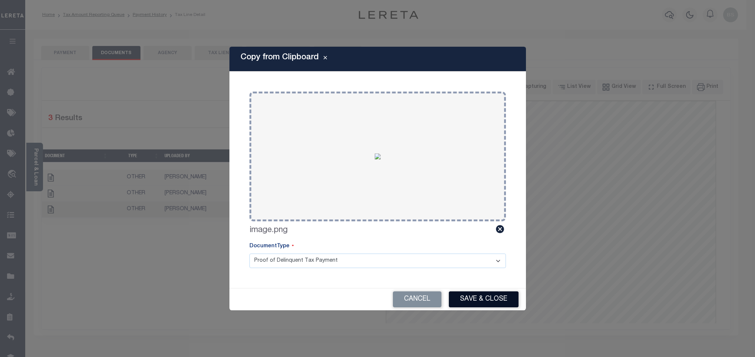
click at [479, 294] on button "Save & Close" at bounding box center [484, 299] width 70 height 16
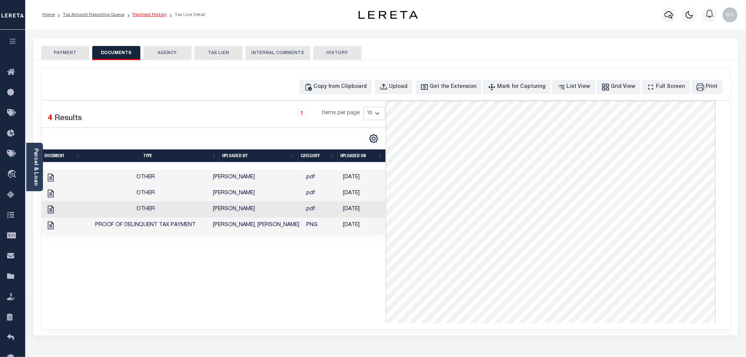
click at [145, 13] on link "Payment History" at bounding box center [150, 15] width 34 height 4
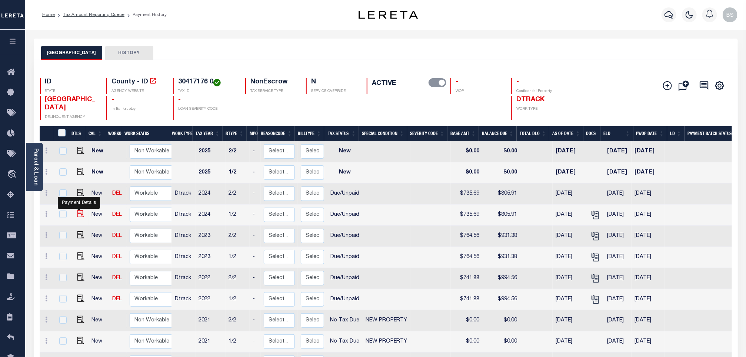
click at [77, 216] on img "" at bounding box center [80, 213] width 7 height 7
checkbox input "true"
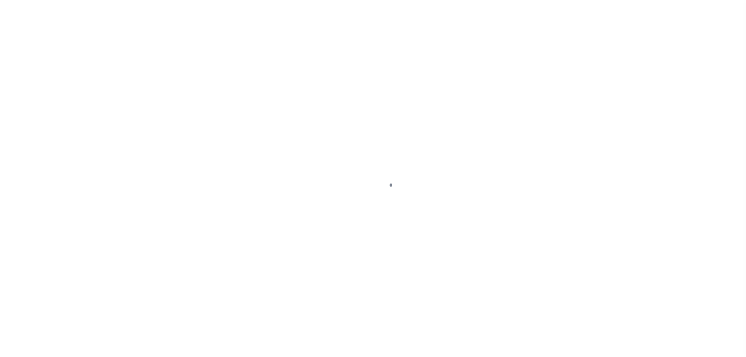
select select "DUE"
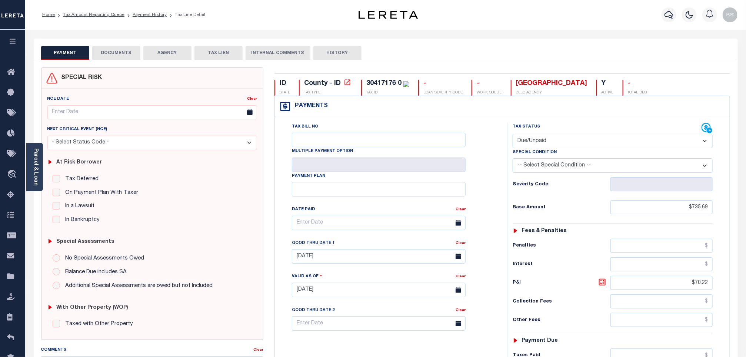
click at [117, 49] on button "DOCUMENTS" at bounding box center [116, 53] width 48 height 14
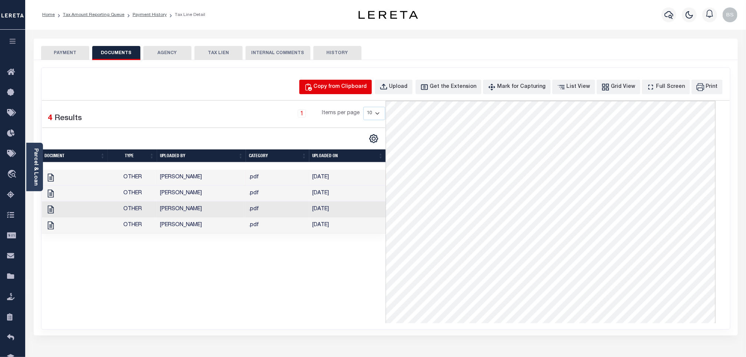
click at [367, 89] on div "Copy from Clipboard" at bounding box center [340, 87] width 53 height 8
select select "POP"
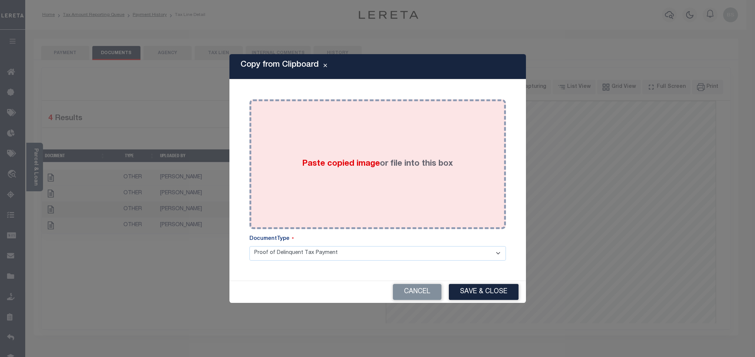
click at [382, 150] on div "Paste copied image or file into this box" at bounding box center [377, 164] width 245 height 119
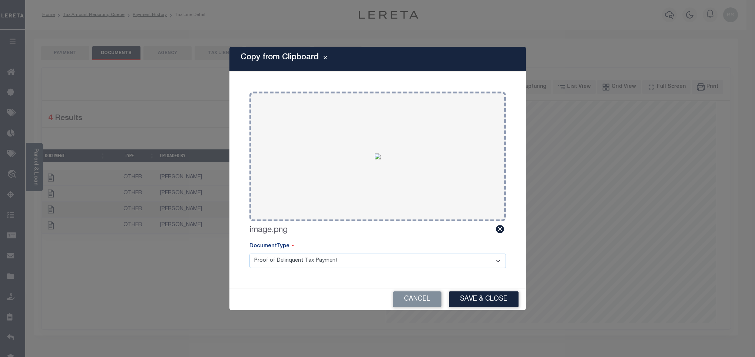
click at [482, 298] on button "Save & Close" at bounding box center [484, 299] width 70 height 16
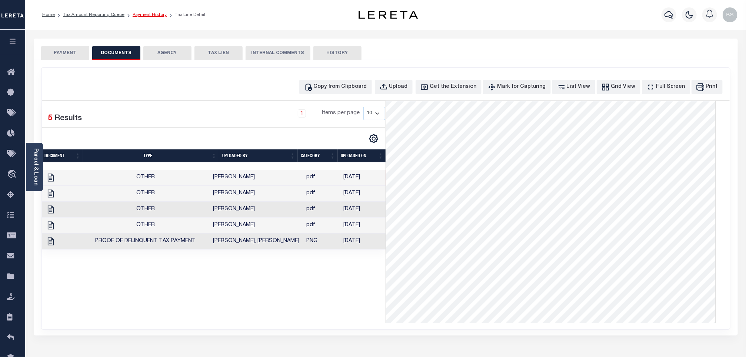
click at [145, 14] on link "Payment History" at bounding box center [150, 15] width 34 height 4
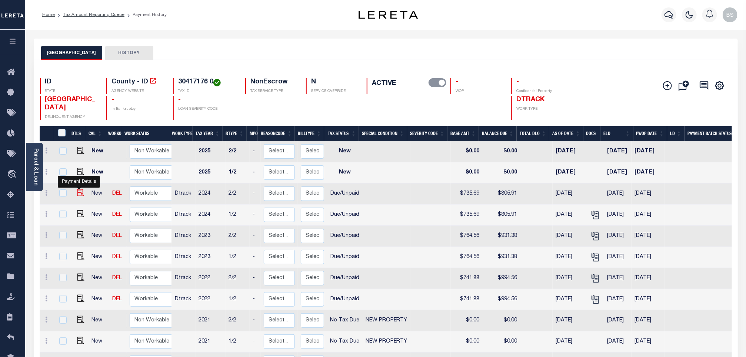
click at [78, 193] on img "" at bounding box center [80, 192] width 7 height 7
checkbox input "true"
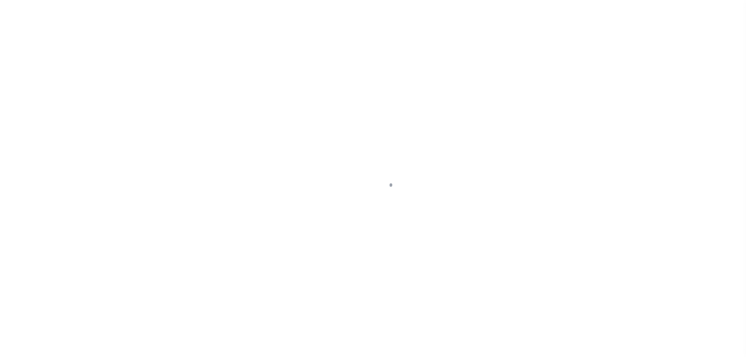
select select "DUE"
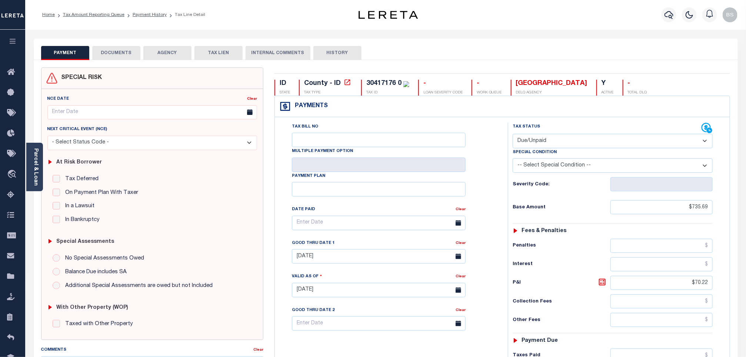
click at [103, 53] on button "DOCUMENTS" at bounding box center [116, 53] width 48 height 14
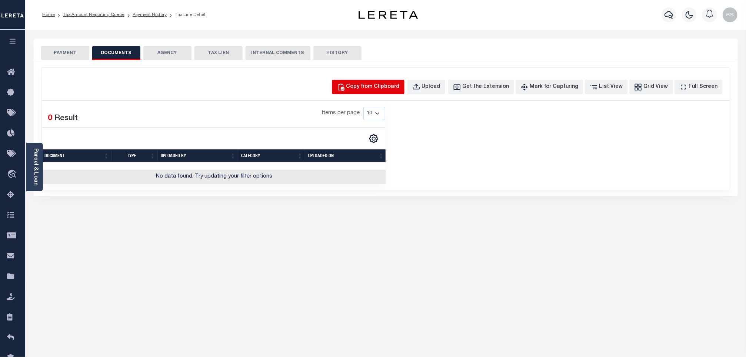
click at [362, 92] on button "Copy from Clipboard" at bounding box center [368, 87] width 73 height 14
select select "POP"
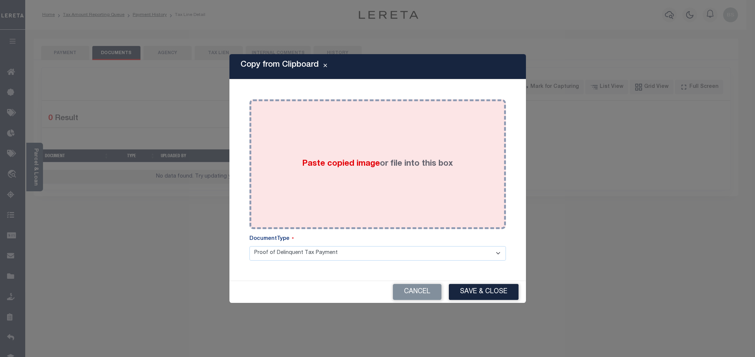
click at [318, 133] on div "Paste copied image or file into this box" at bounding box center [377, 164] width 245 height 119
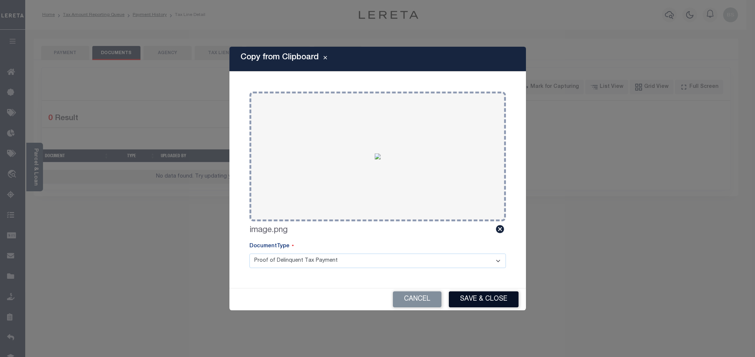
click at [483, 296] on button "Save & Close" at bounding box center [484, 299] width 70 height 16
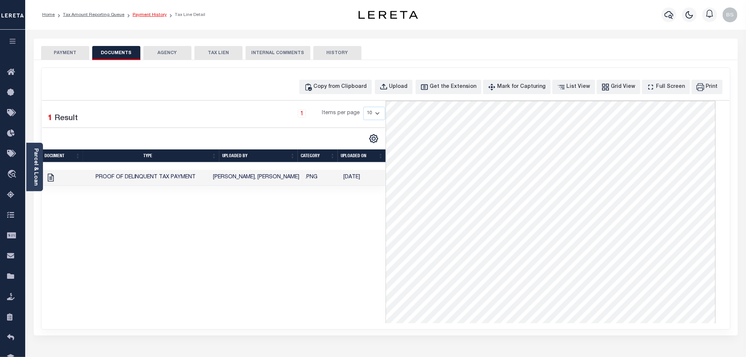
click at [153, 15] on link "Payment History" at bounding box center [150, 15] width 34 height 4
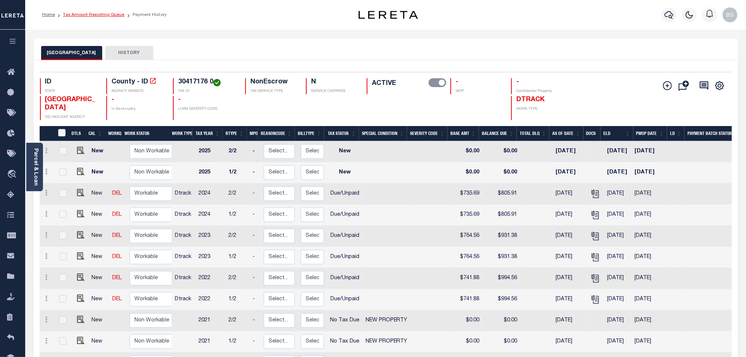
click at [100, 17] on link "Tax Amount Reporting Queue" at bounding box center [94, 15] width 62 height 4
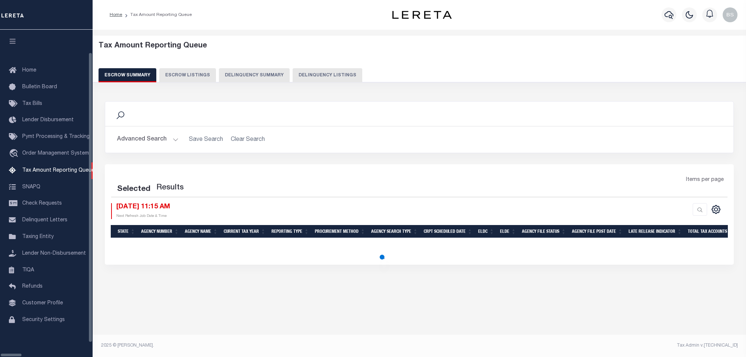
select select "100"
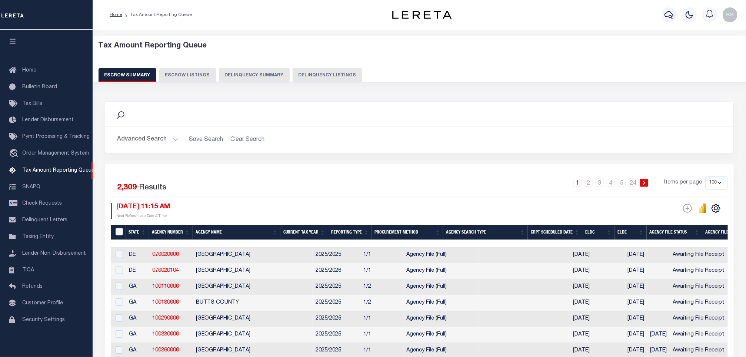
click at [345, 77] on button "Delinquency Listings" at bounding box center [328, 75] width 70 height 14
select select "100"
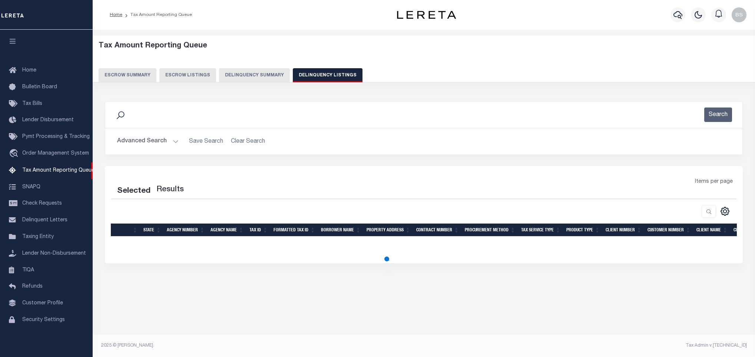
select select "100"
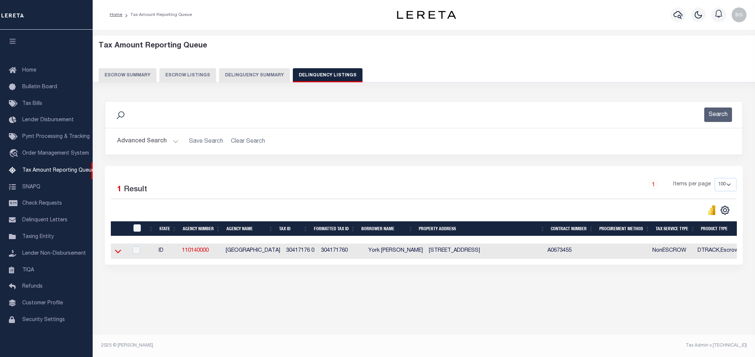
click at [119, 254] on icon at bounding box center [118, 251] width 6 height 8
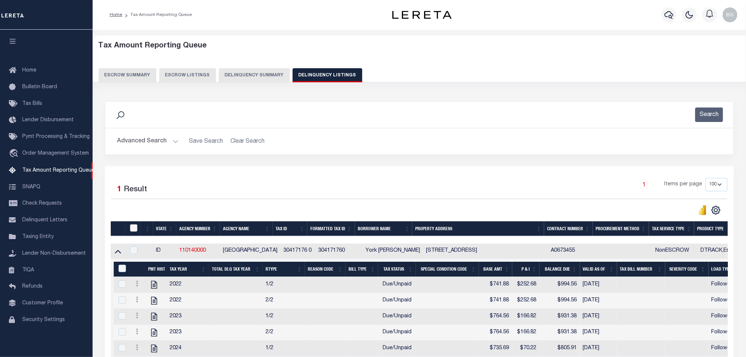
click at [132, 230] on input "checkbox" at bounding box center [133, 227] width 7 height 7
checkbox input "true"
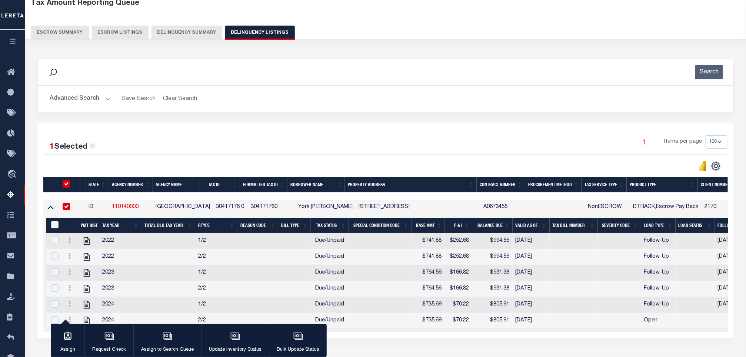
scroll to position [56, 0]
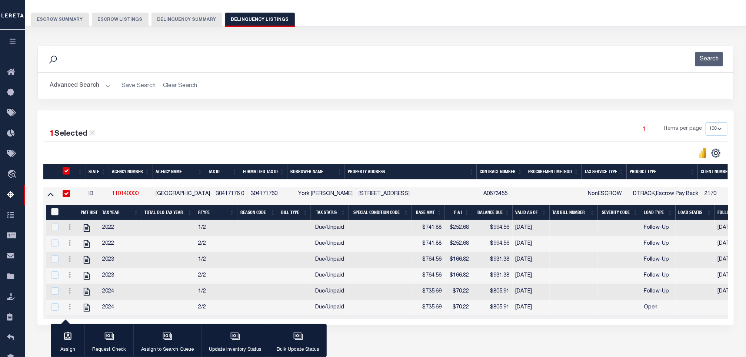
click at [57, 215] on input "&nbsp;" at bounding box center [54, 211] width 7 height 7
checkbox input "true"
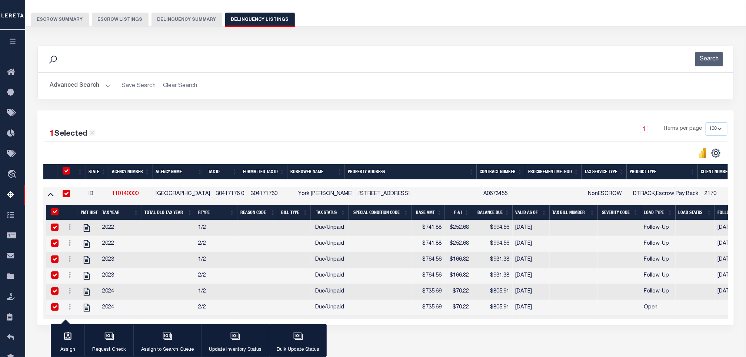
checkbox input "true"
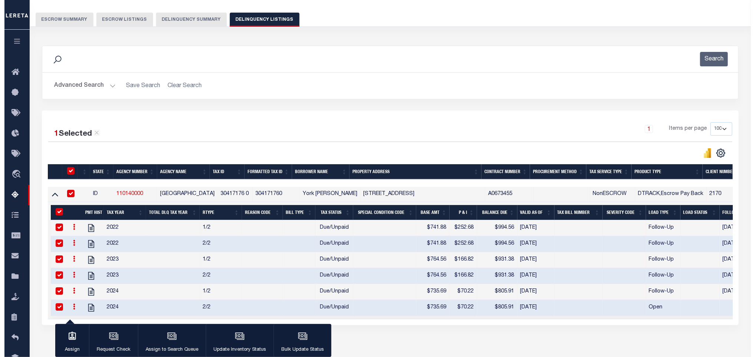
scroll to position [99, 0]
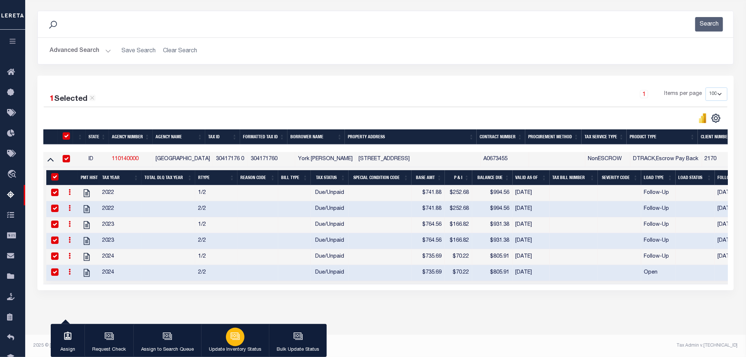
click at [231, 339] on icon "button" at bounding box center [236, 336] width 10 height 10
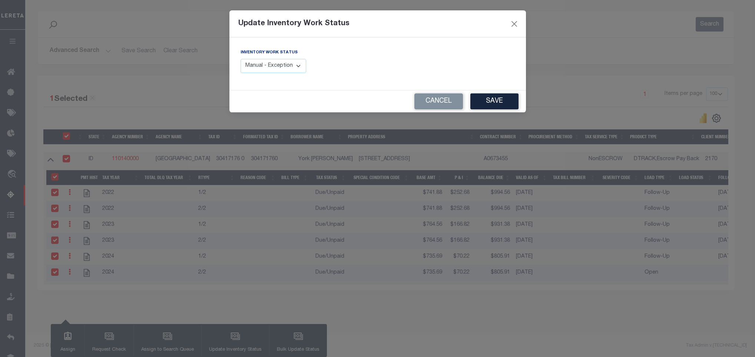
click at [282, 67] on select "Manual - Exception Pended - Awaiting Search Late Add Exception Completed" at bounding box center [274, 66] width 66 height 14
select select "4"
click at [241, 59] on select "Manual - Exception Pended - Awaiting Search Late Add Exception Completed" at bounding box center [274, 66] width 66 height 14
click at [489, 102] on button "Save" at bounding box center [494, 101] width 48 height 16
